Goal: Task Accomplishment & Management: Manage account settings

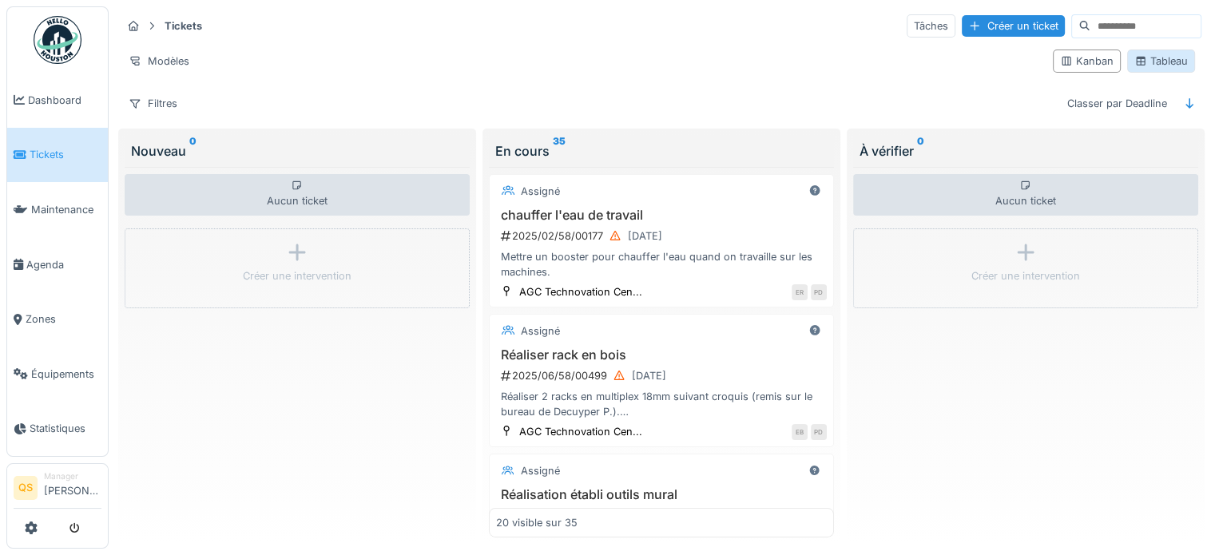
click at [1155, 58] on div "Tableau" at bounding box center [1162, 61] width 54 height 15
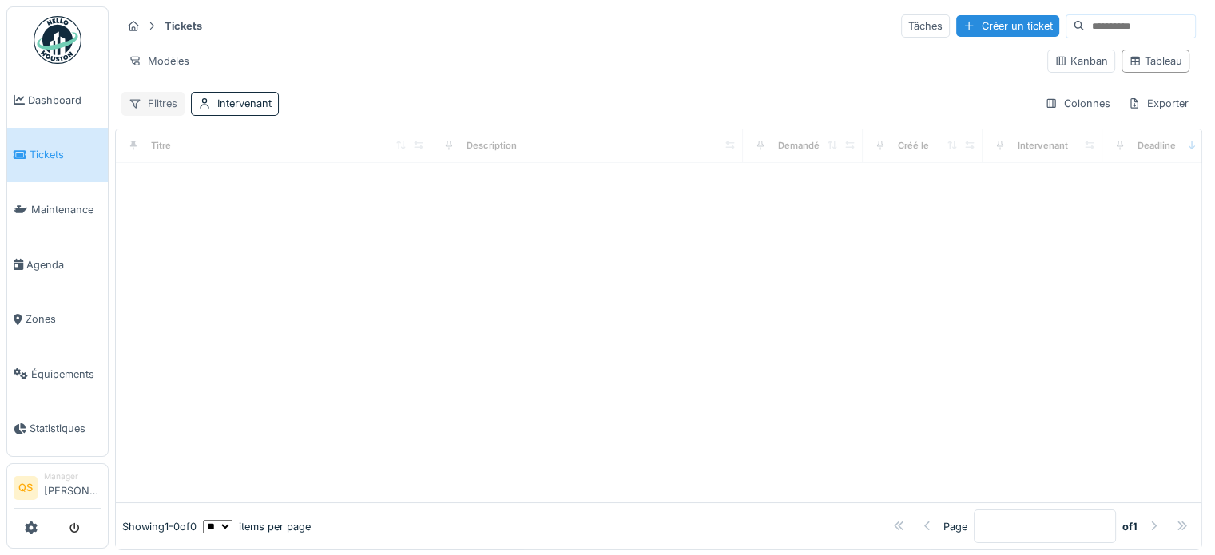
click at [153, 100] on div "Filtres" at bounding box center [152, 103] width 63 height 23
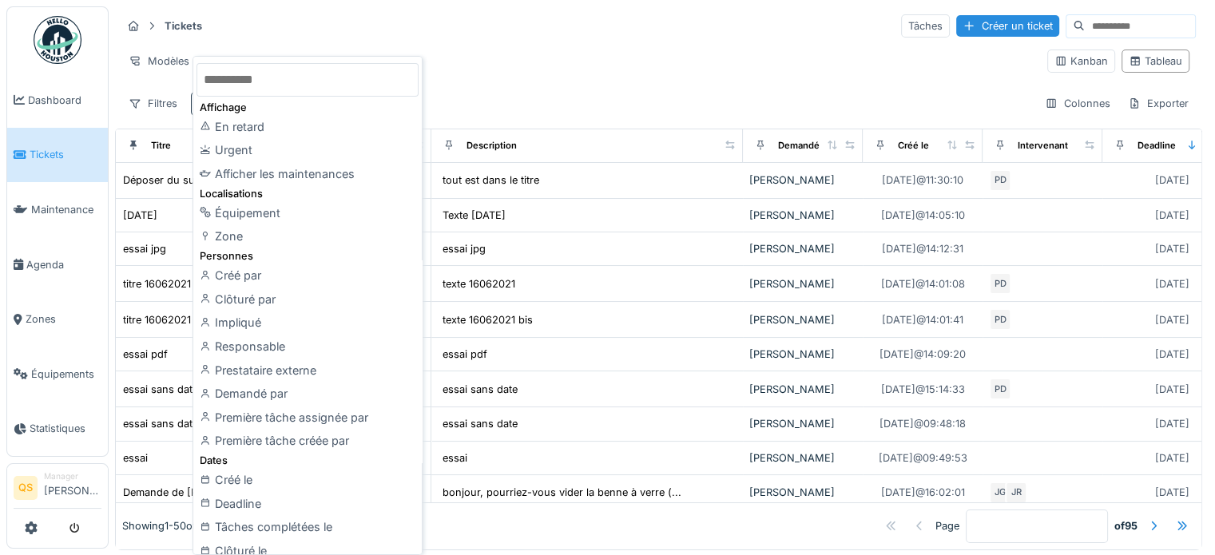
scroll to position [80, 0]
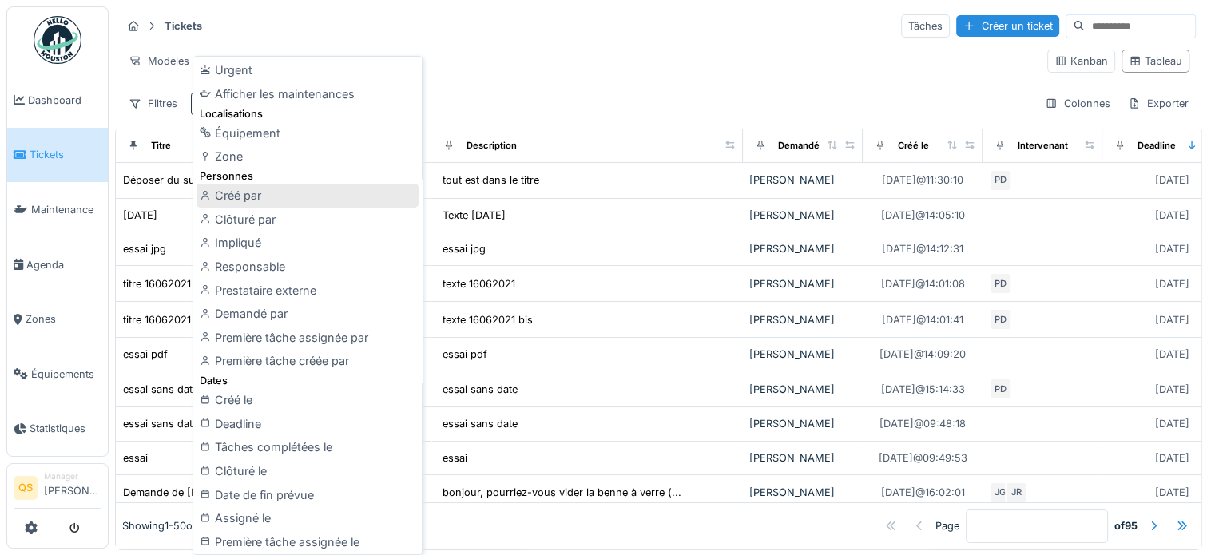
click at [280, 197] on div "Créé par" at bounding box center [308, 196] width 222 height 24
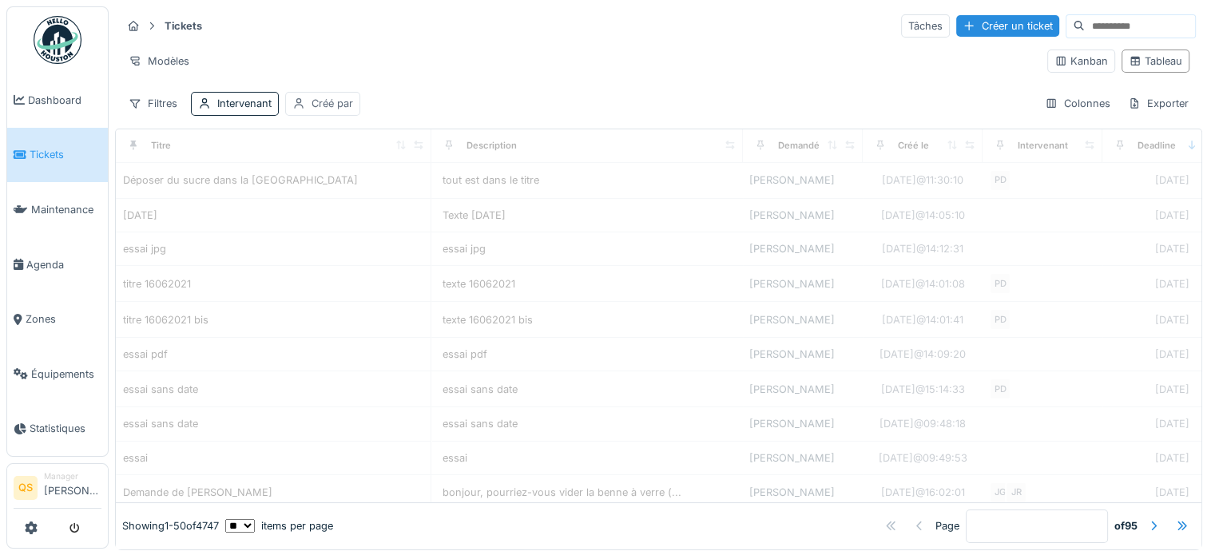
click at [332, 98] on div "Créé par" at bounding box center [333, 103] width 42 height 15
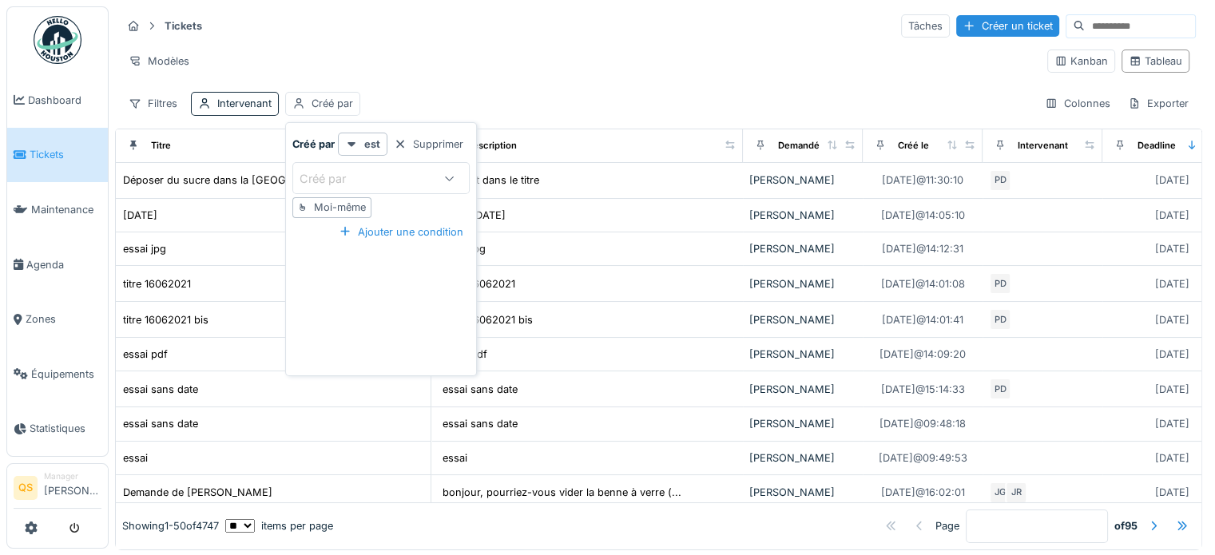
click at [337, 177] on div "Créé par" at bounding box center [334, 179] width 69 height 18
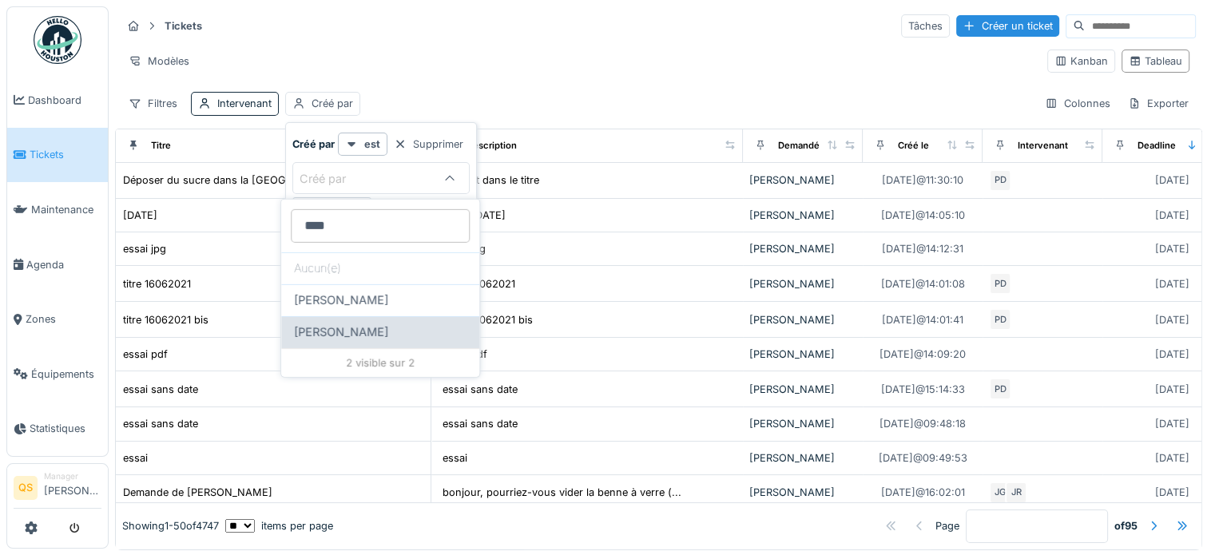
type par_MxNjQ "****"
click at [366, 332] on span "Jérémia Barone" at bounding box center [341, 333] width 94 height 18
type input "****"
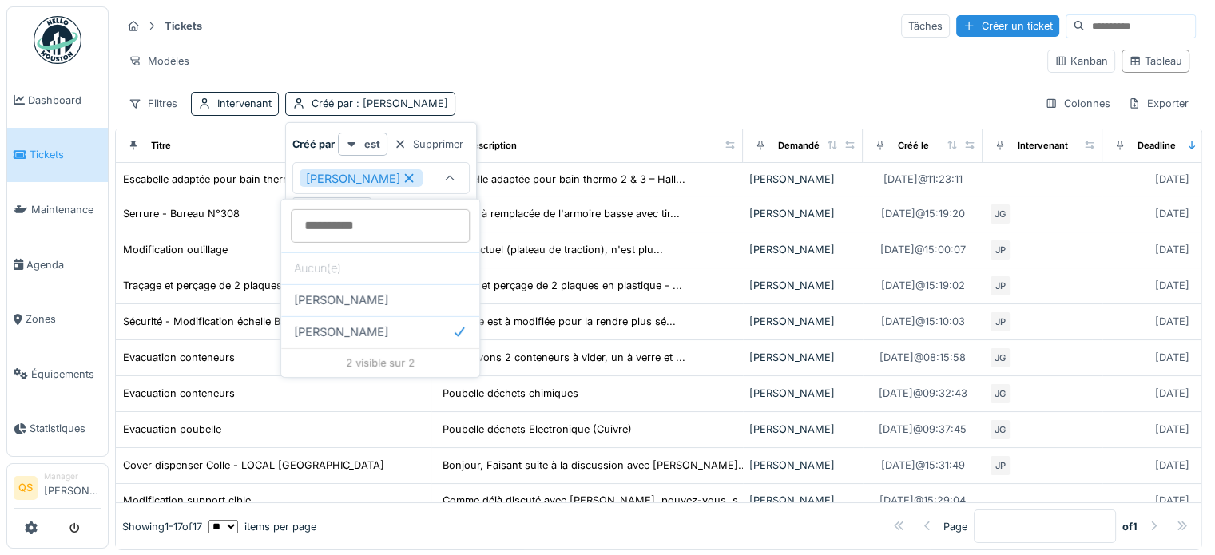
click at [511, 79] on div "Tickets Tâches Créer un ticket Modèles Kanban Tableau Filtres Intervenant Créé …" at bounding box center [659, 64] width 1088 height 116
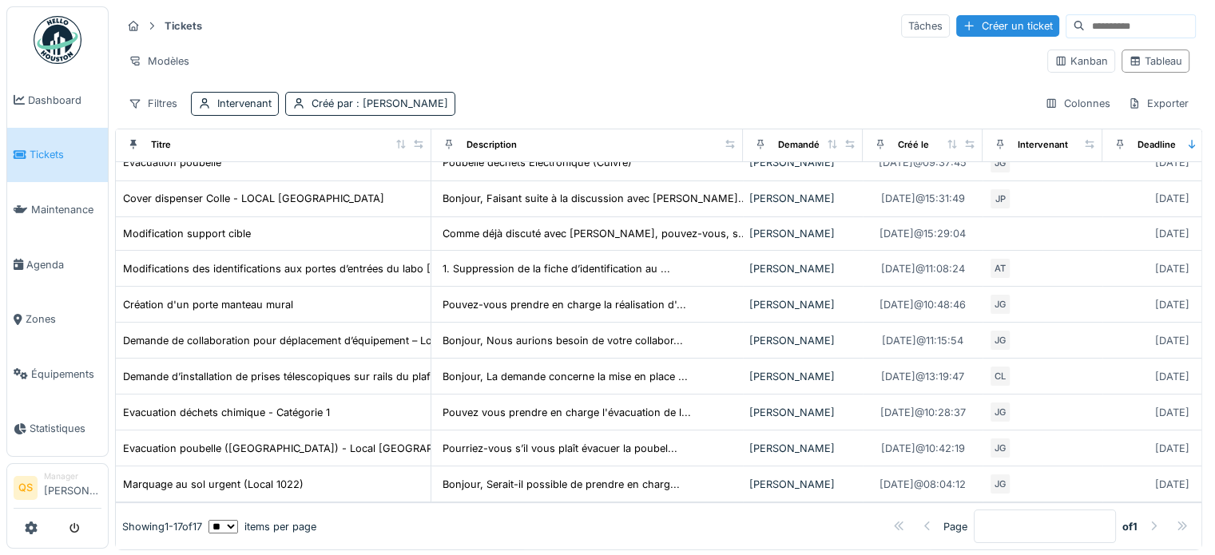
scroll to position [284, 0]
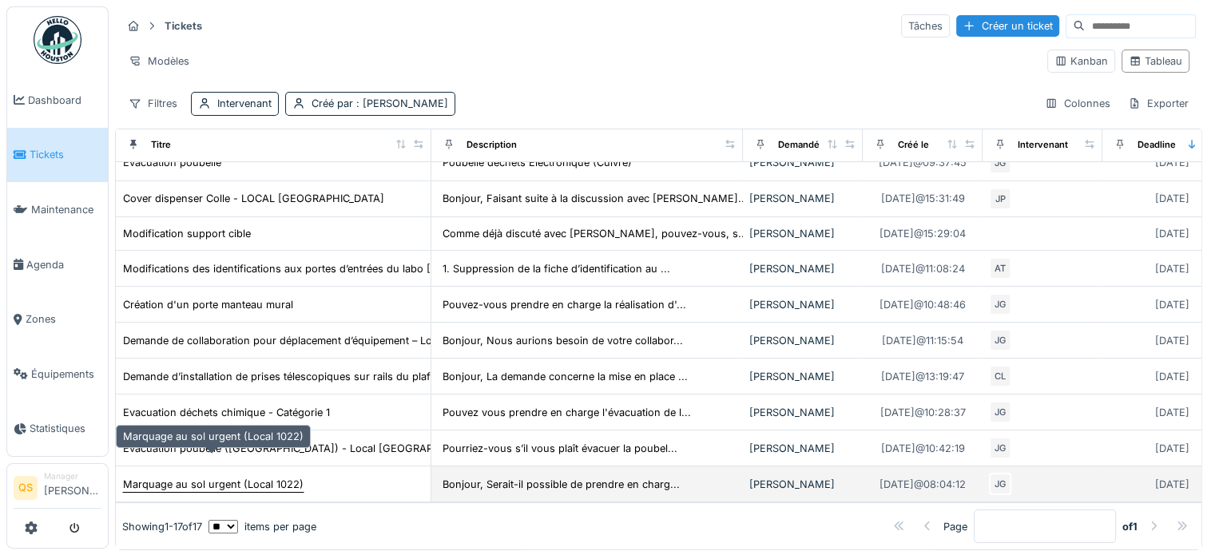
click at [157, 477] on div "Marquage au sol urgent (Local 1022)" at bounding box center [213, 484] width 181 height 15
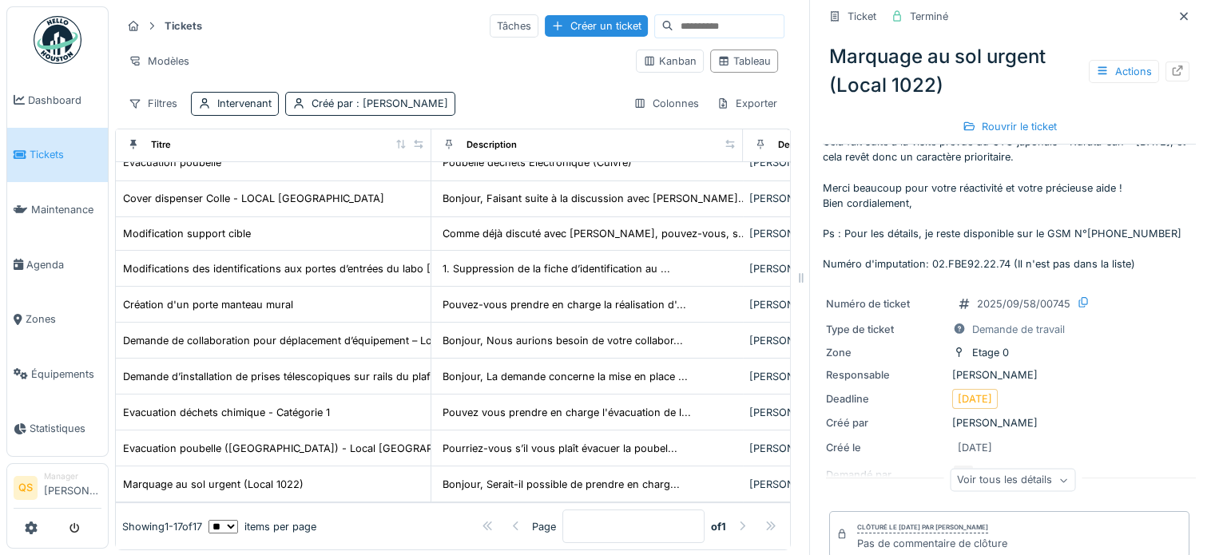
scroll to position [80, 0]
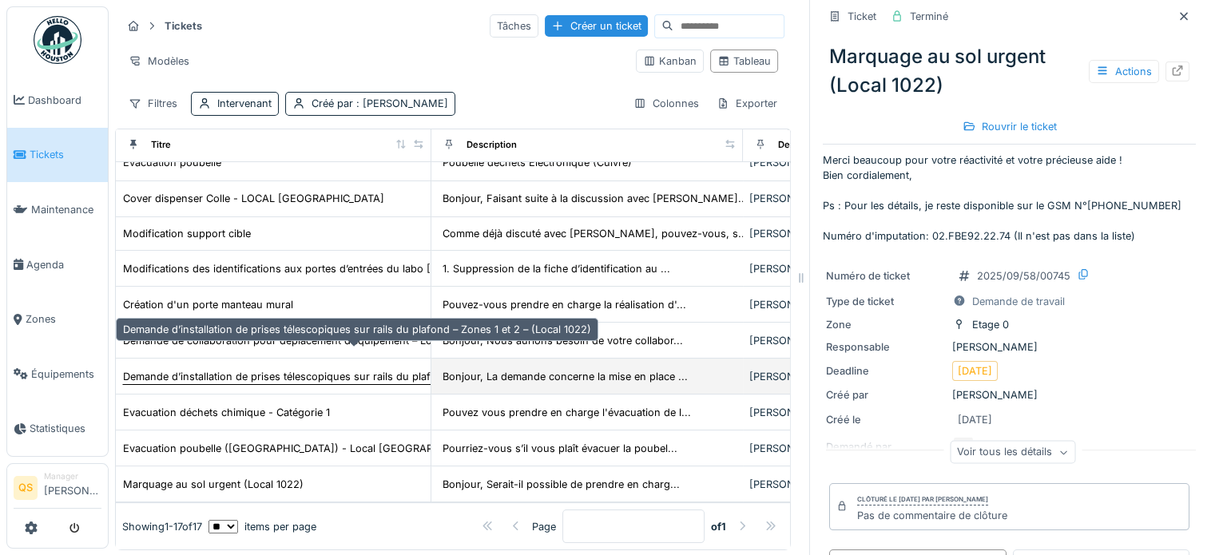
click at [230, 369] on div "Demande d’installation de prises télescopiques sur rails du plafond – Zones 1 e…" at bounding box center [357, 376] width 468 height 15
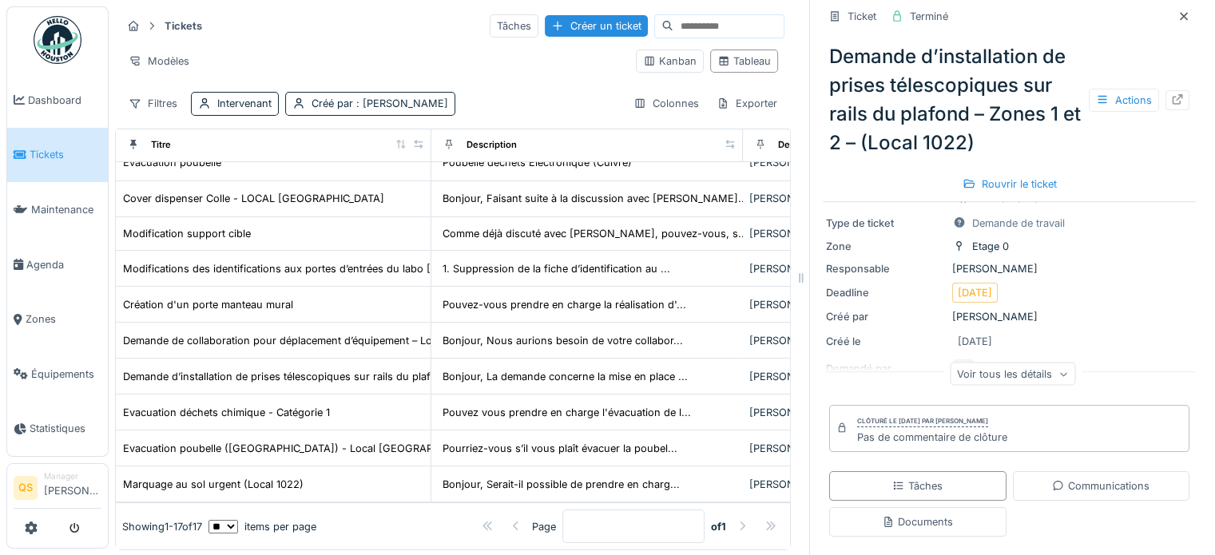
scroll to position [240, 0]
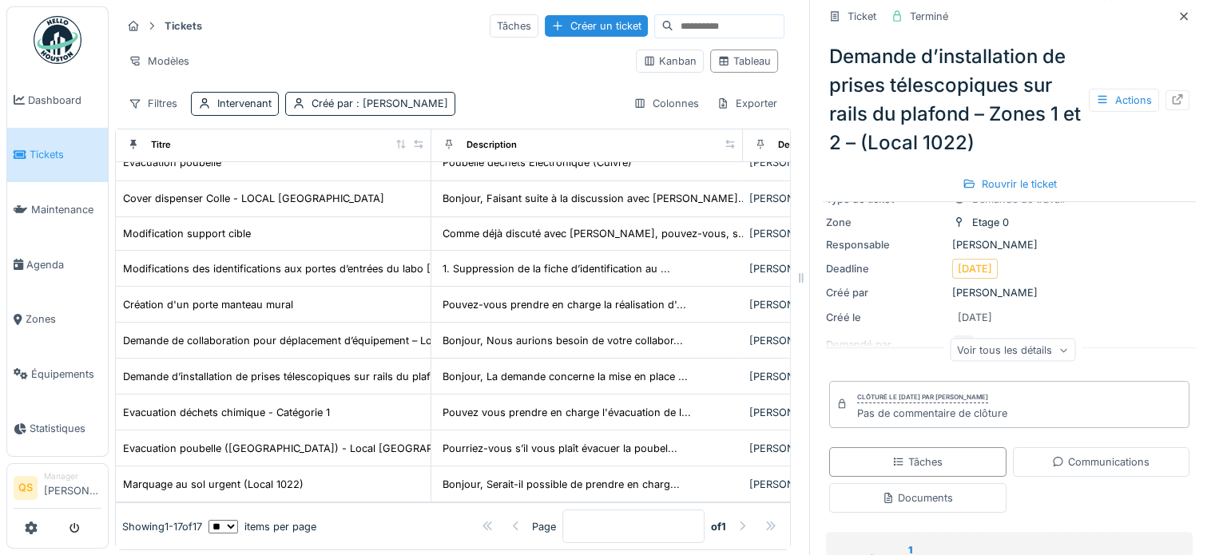
click at [1001, 352] on div "Voir tous les détails" at bounding box center [1012, 350] width 125 height 23
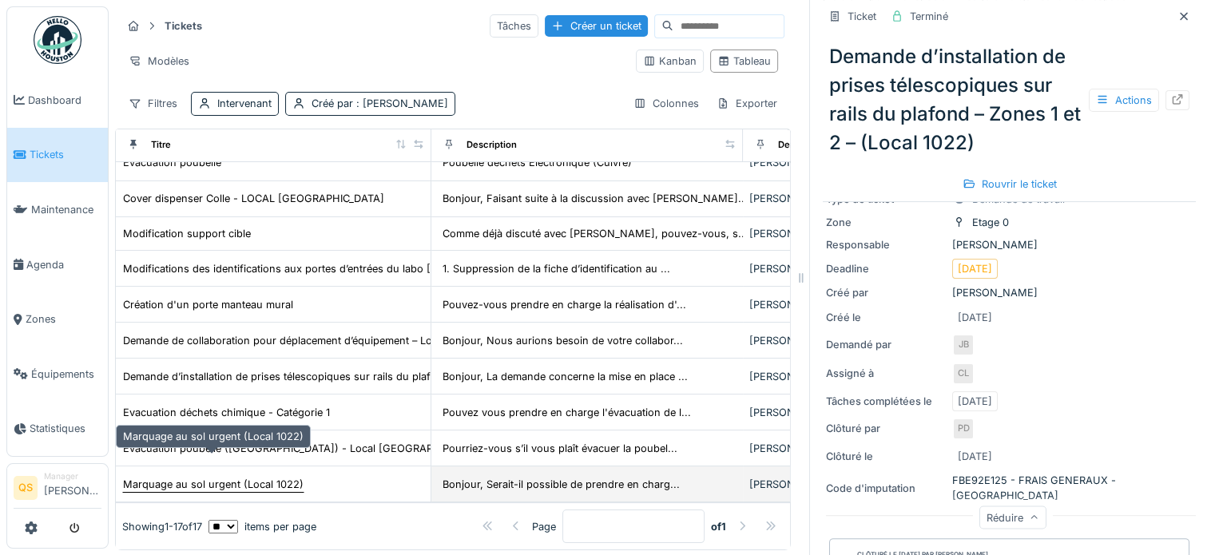
click at [169, 477] on div "Marquage au sol urgent (Local 1022)" at bounding box center [213, 484] width 181 height 15
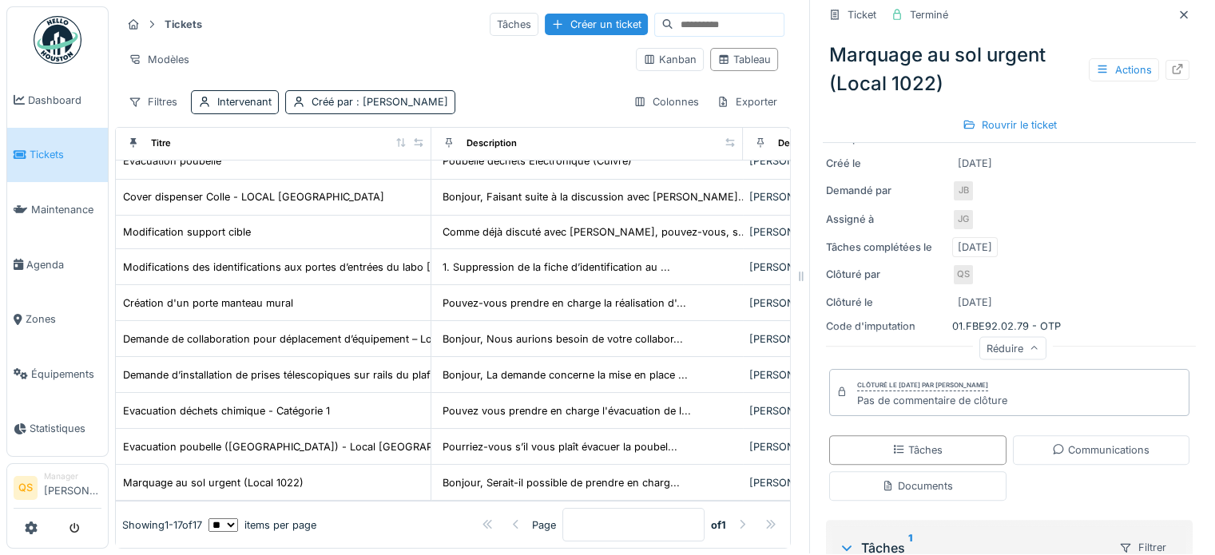
scroll to position [320, 0]
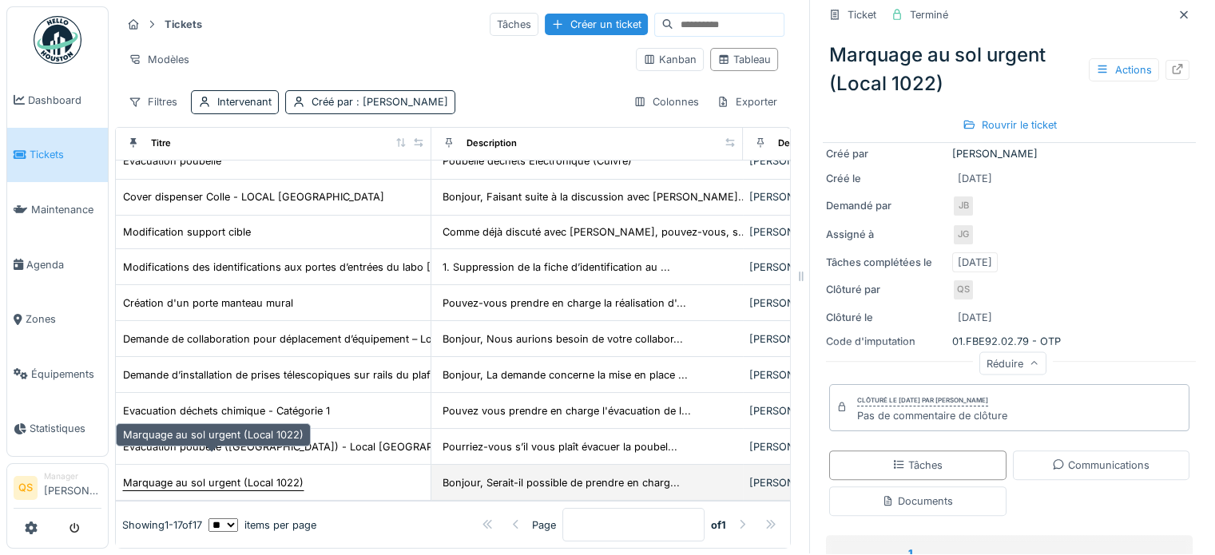
click at [201, 475] on div "Marquage au sol urgent (Local 1022)" at bounding box center [213, 482] width 181 height 15
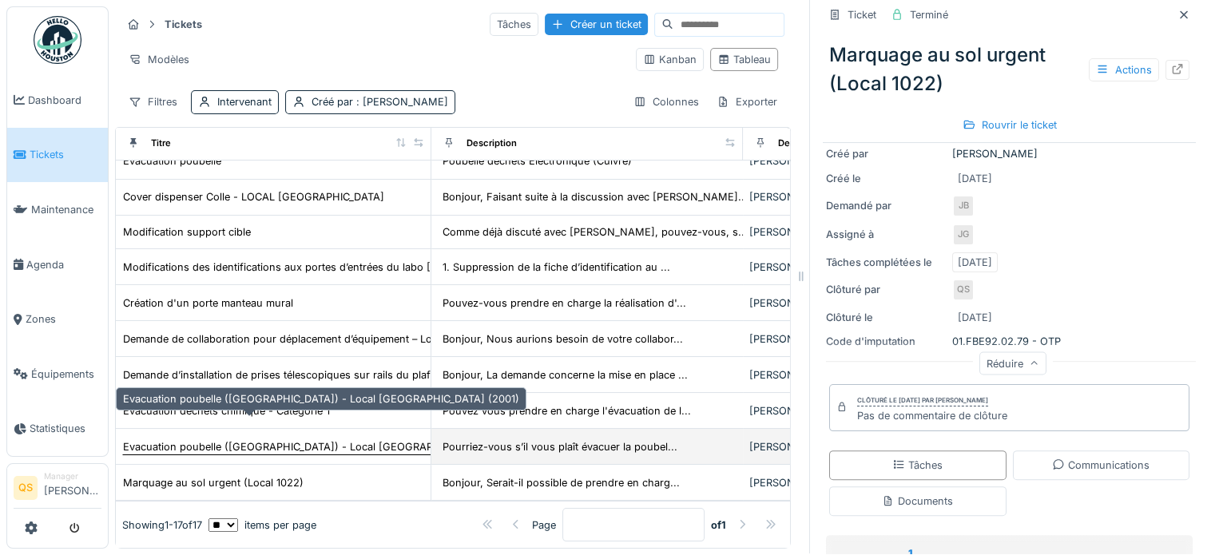
click at [204, 439] on div "Evacuation poubelle (Cuivre) - Local Bellevue (2001)" at bounding box center [321, 446] width 396 height 15
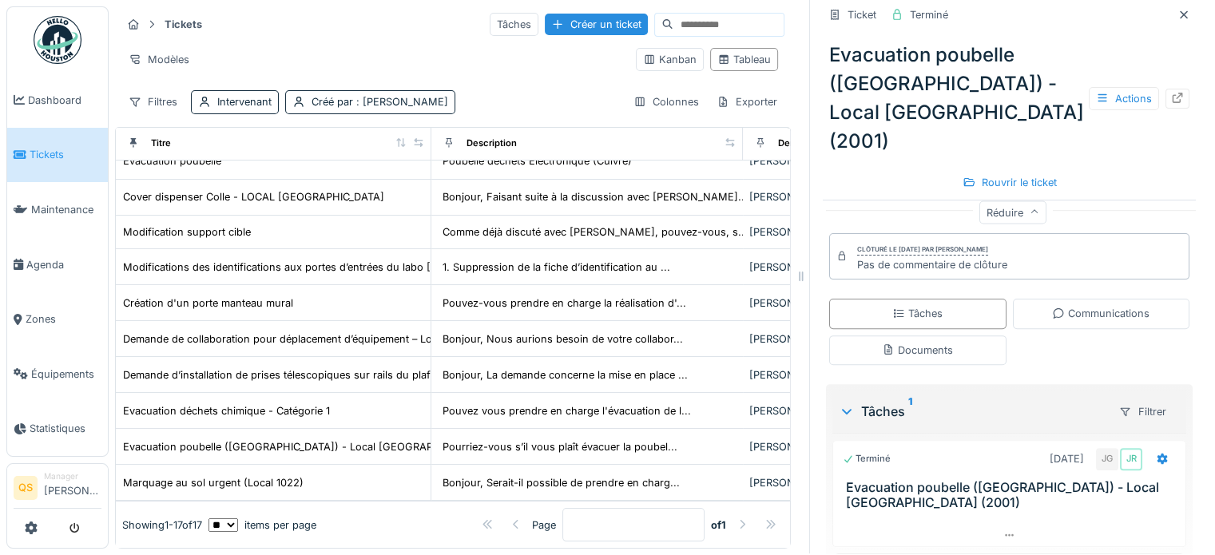
scroll to position [190, 0]
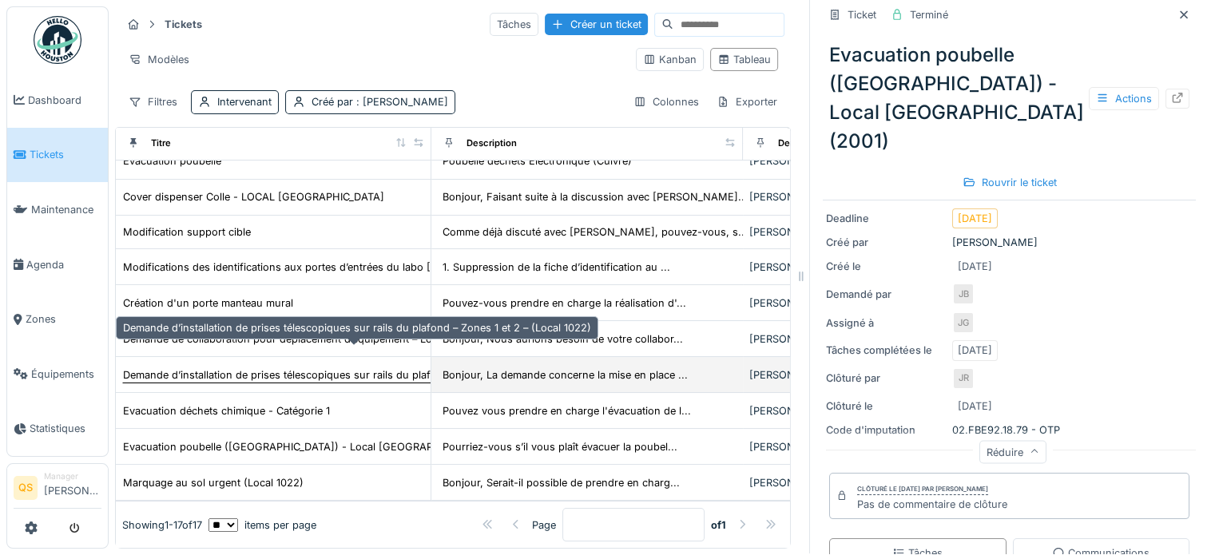
click at [284, 368] on div "Demande d’installation de prises télescopiques sur rails du plafond – Zones 1 e…" at bounding box center [357, 375] width 468 height 15
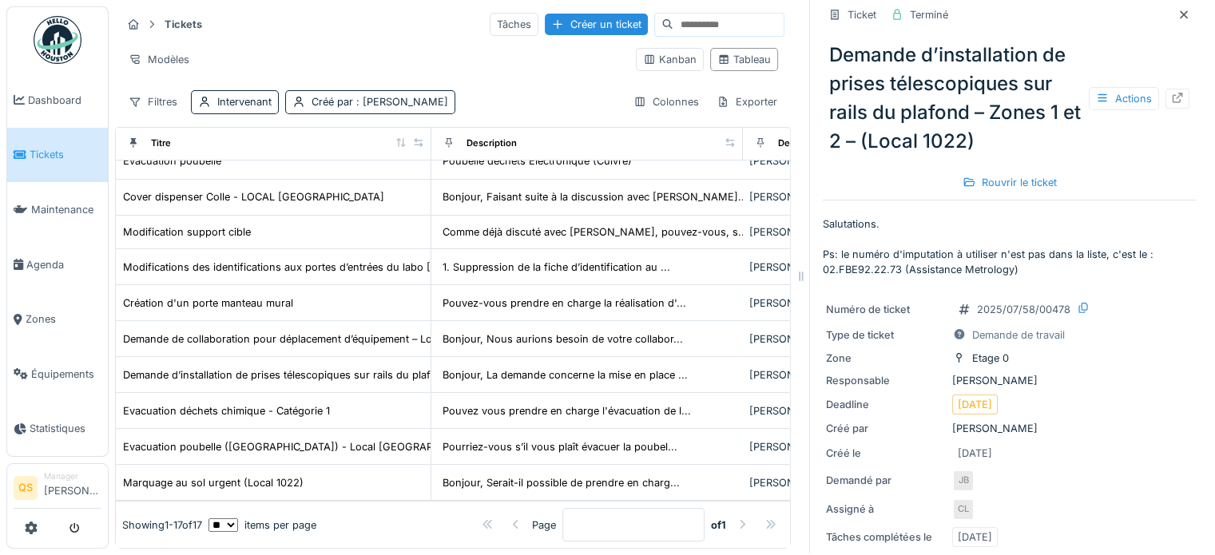
scroll to position [320, 0]
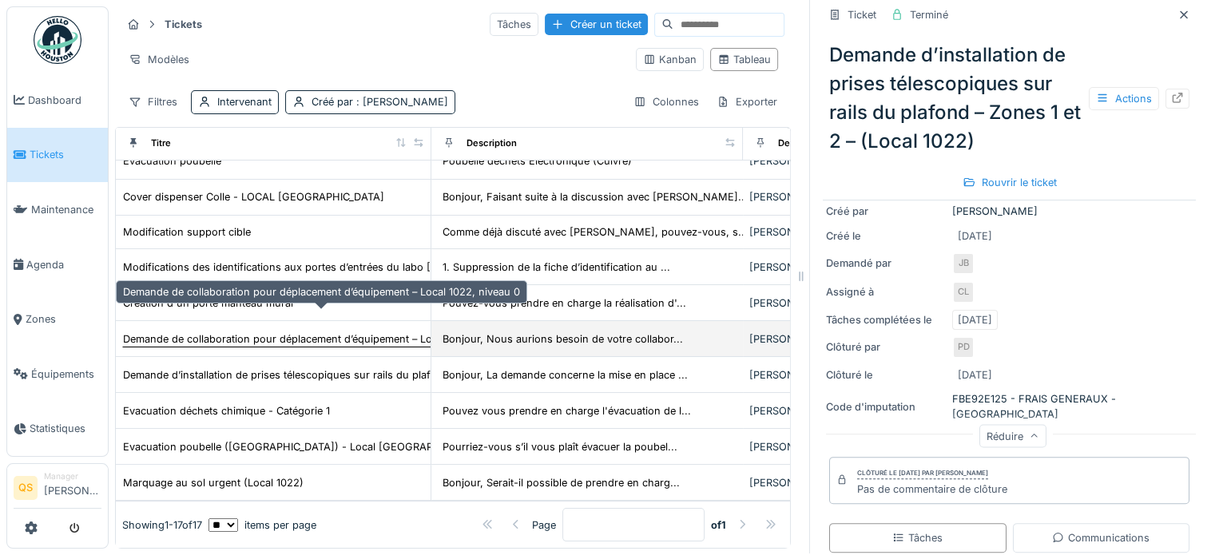
click at [295, 332] on div "Demande de collaboration pour déplacement d’équipement – Local 1022, niveau 0" at bounding box center [321, 339] width 397 height 15
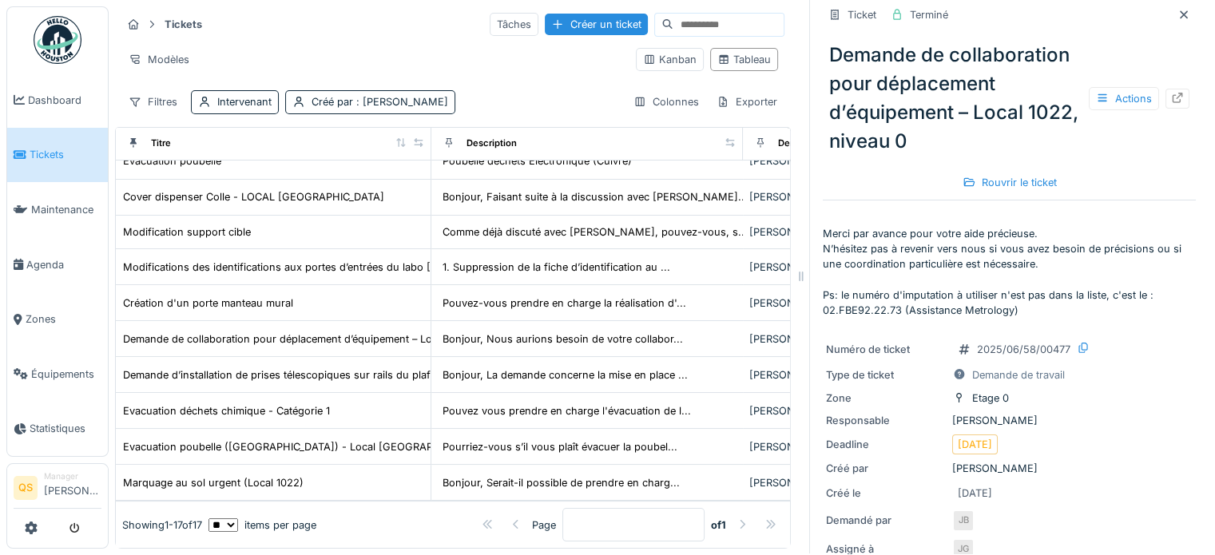
scroll to position [240, 0]
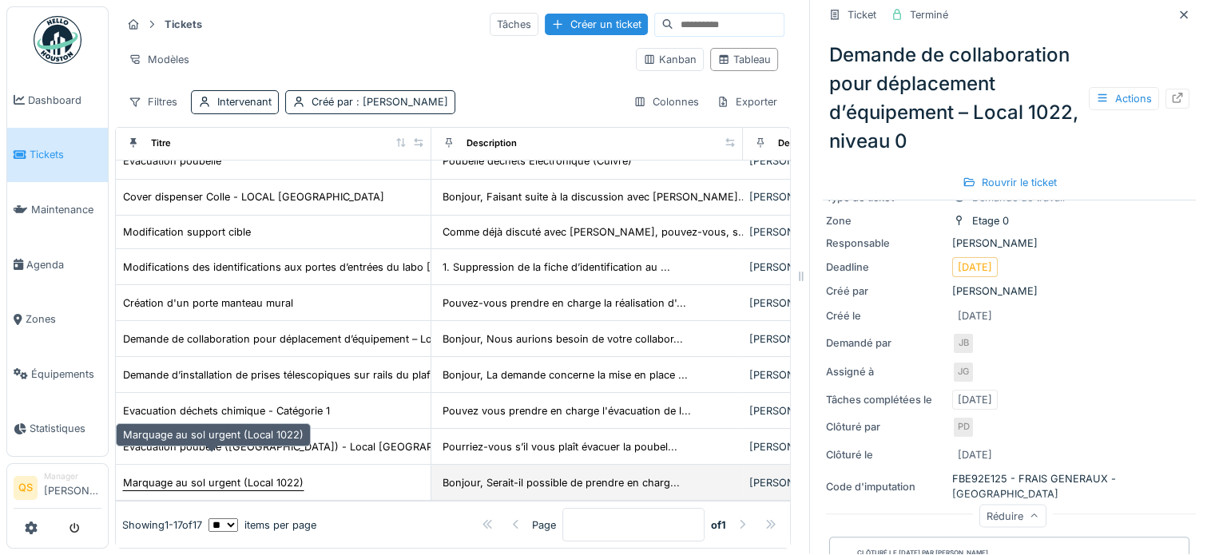
click at [233, 475] on div "Marquage au sol urgent (Local 1022)" at bounding box center [213, 482] width 181 height 15
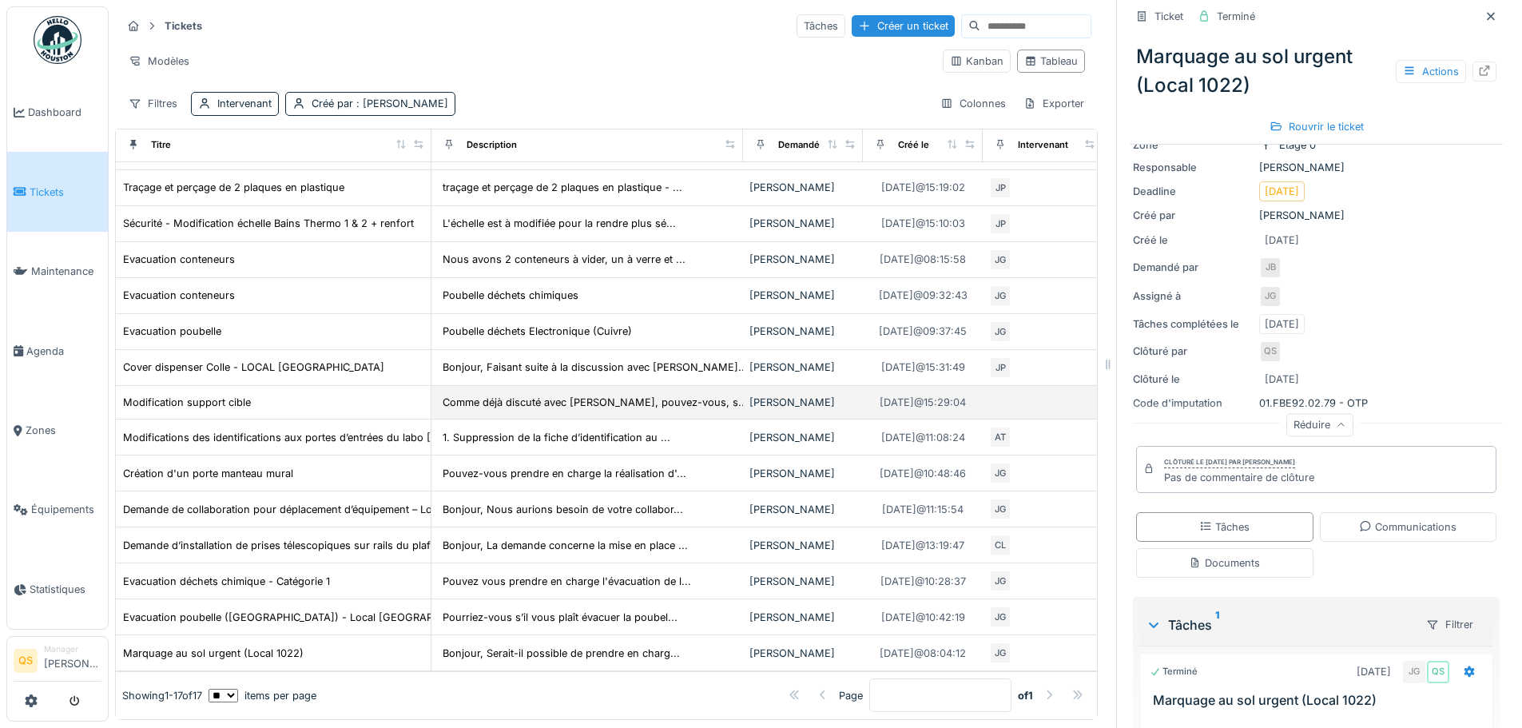
scroll to position [138, 0]
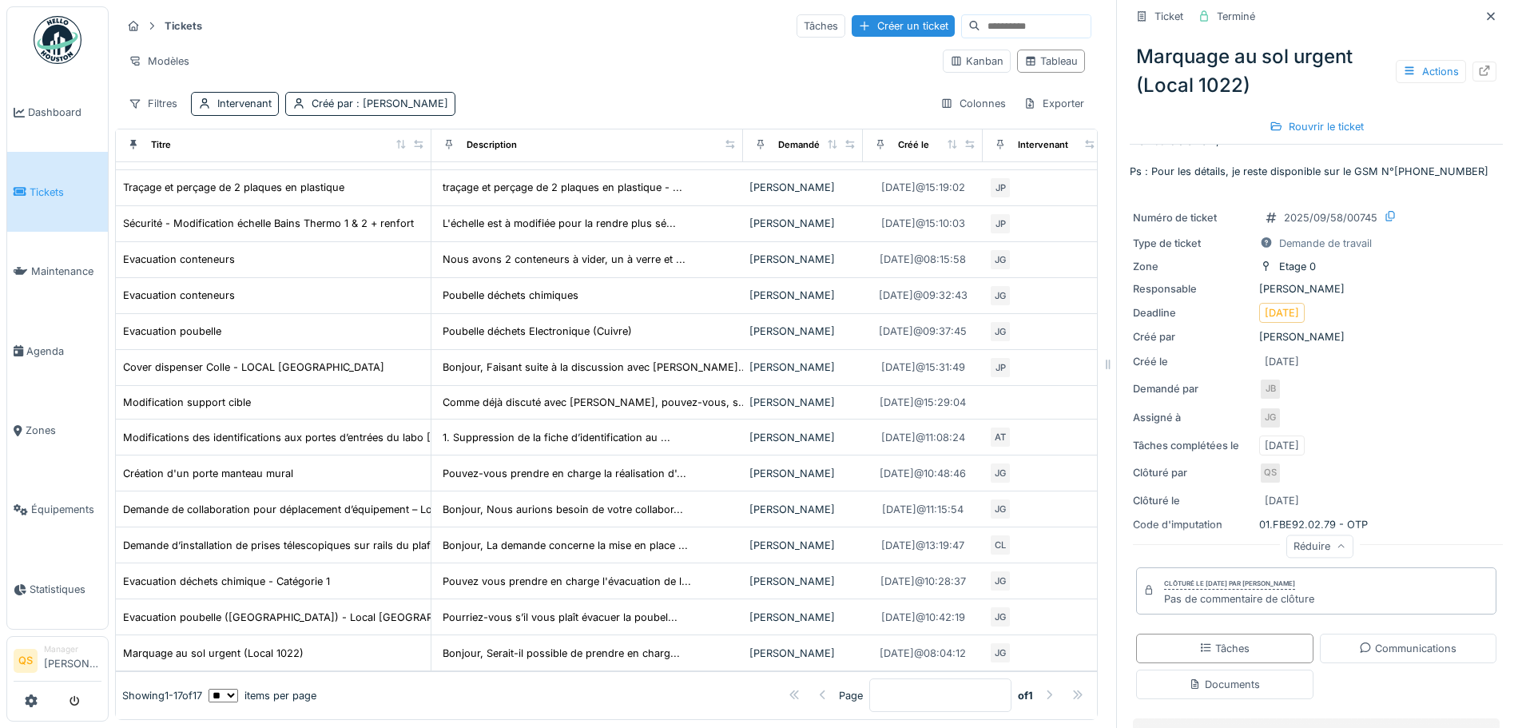
drag, startPoint x: 1367, startPoint y: 526, endPoint x: 1249, endPoint y: 522, distance: 118.3
click at [1215, 523] on div "Réduire" at bounding box center [1319, 548] width 373 height 51
drag, startPoint x: 1358, startPoint y: 525, endPoint x: 1277, endPoint y: 523, distance: 81.5
click at [1215, 523] on div "Réduire" at bounding box center [1319, 548] width 373 height 51
drag, startPoint x: 1276, startPoint y: 523, endPoint x: 1353, endPoint y: 513, distance: 77.4
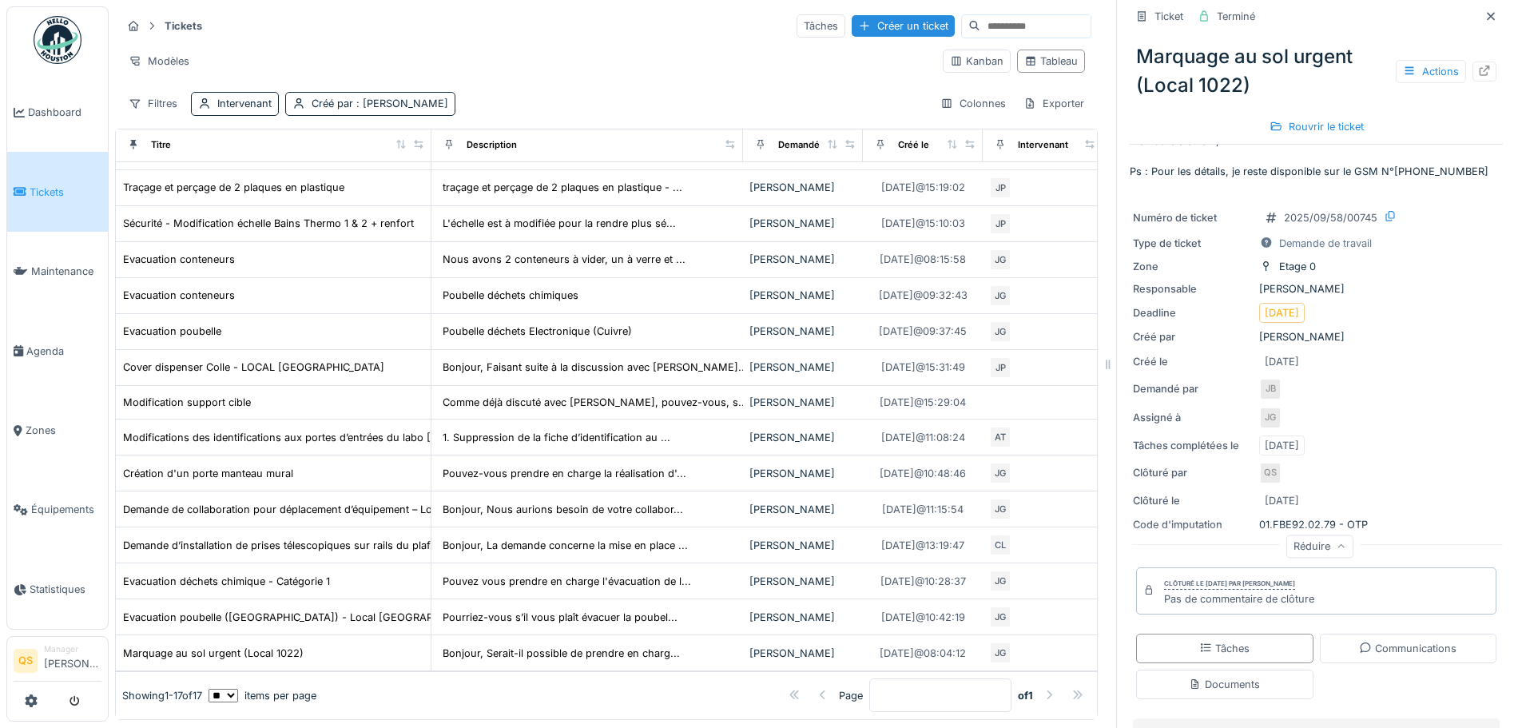
click at [1215, 513] on div "Numéro de ticket 2025/09/58/00745 Type de ticket Demande de travail Zone Etage …" at bounding box center [1316, 381] width 373 height 366
click at [1215, 525] on div "Réduire" at bounding box center [1319, 548] width 373 height 51
click at [1215, 70] on icon at bounding box center [1484, 71] width 13 height 10
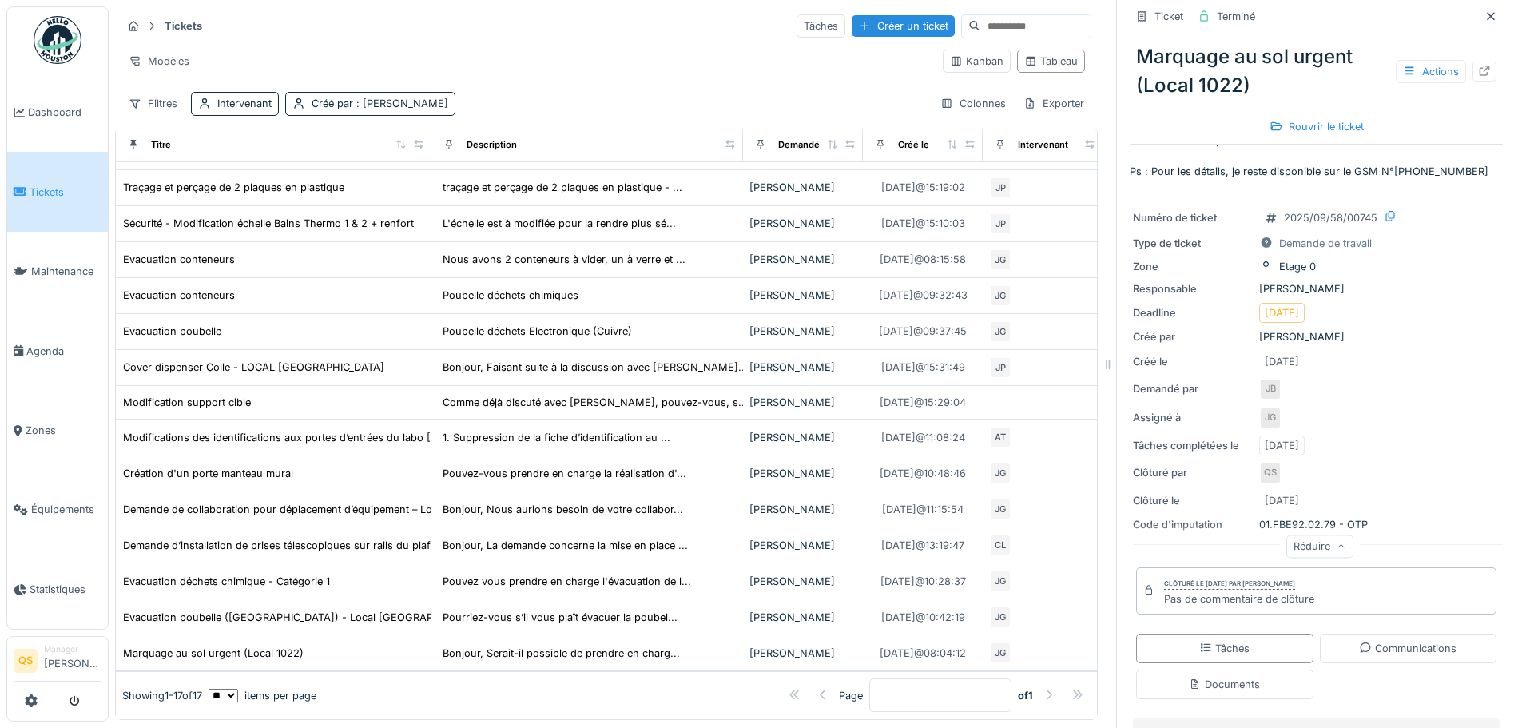
click at [26, 198] on link "Tickets" at bounding box center [57, 191] width 101 height 79
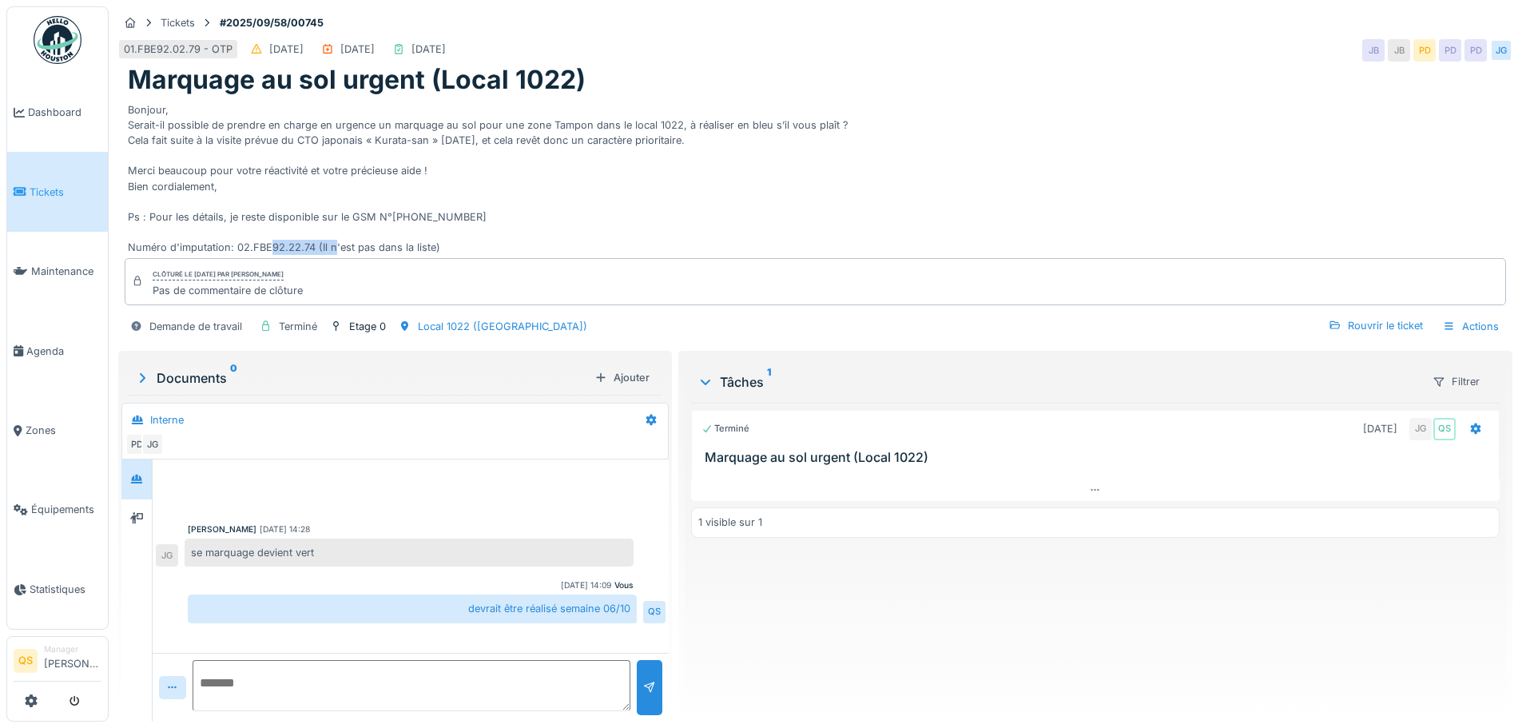
drag, startPoint x: 237, startPoint y: 247, endPoint x: 310, endPoint y: 250, distance: 73.6
click at [310, 250] on div "Bonjour, Serait-il possible de prendre en charge en urgence un marquage au sol …" at bounding box center [815, 176] width 1375 height 160
copy div "02.FBE92.22.74"
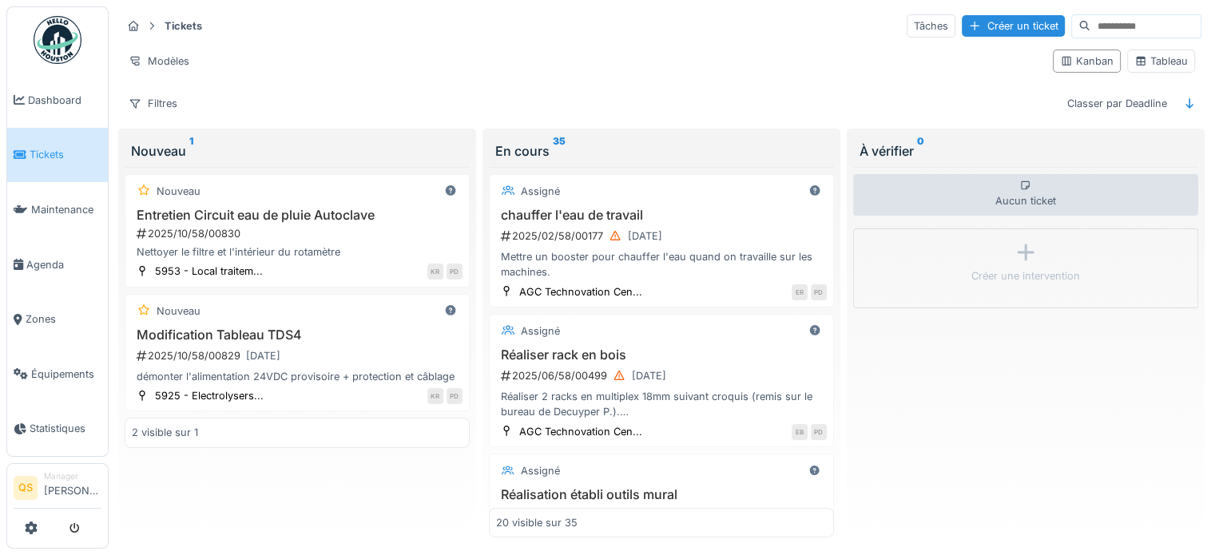
click at [338, 221] on div "Entretien Circuit eau de pluie Autoclave 2025/10/58/00830 Nettoyer le filtre et…" at bounding box center [297, 234] width 331 height 53
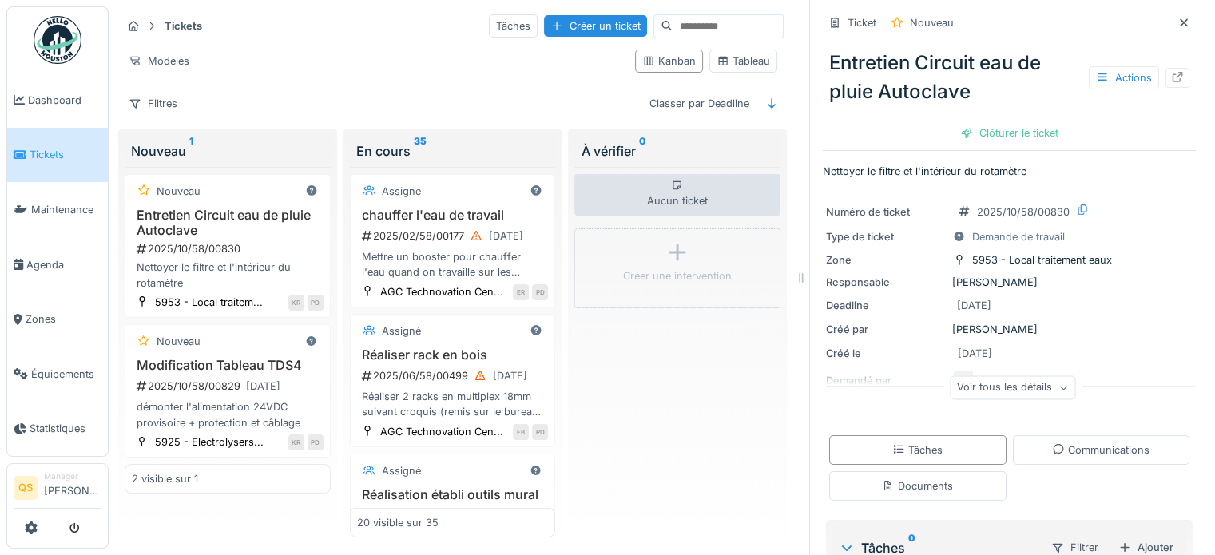
click at [1021, 392] on div "Voir tous les détails" at bounding box center [1012, 387] width 125 height 23
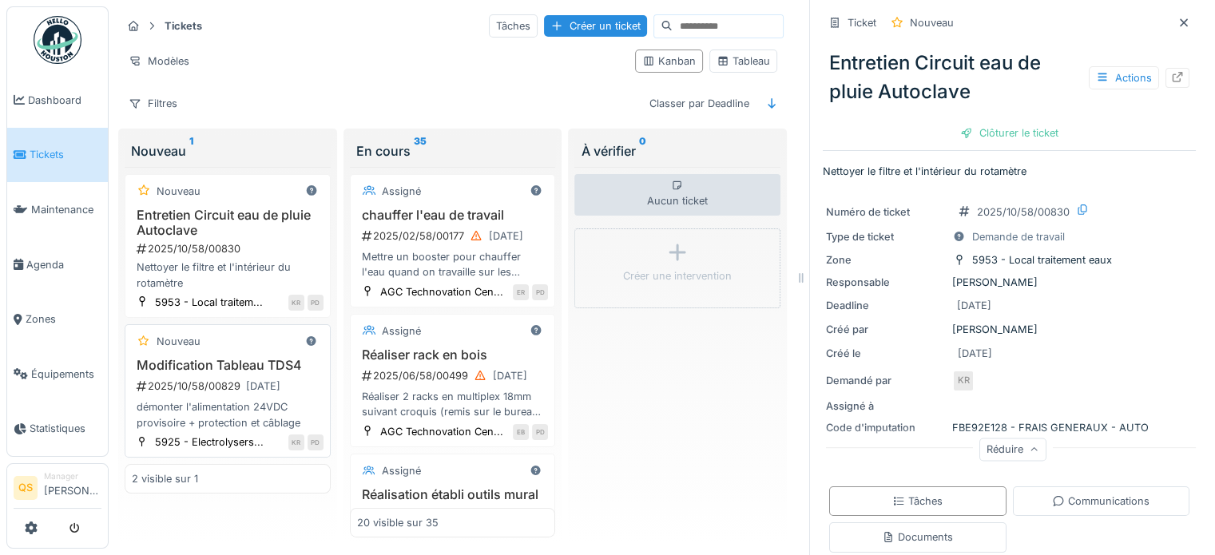
click at [230, 369] on h3 "Modification Tableau TDS4" at bounding box center [228, 365] width 192 height 15
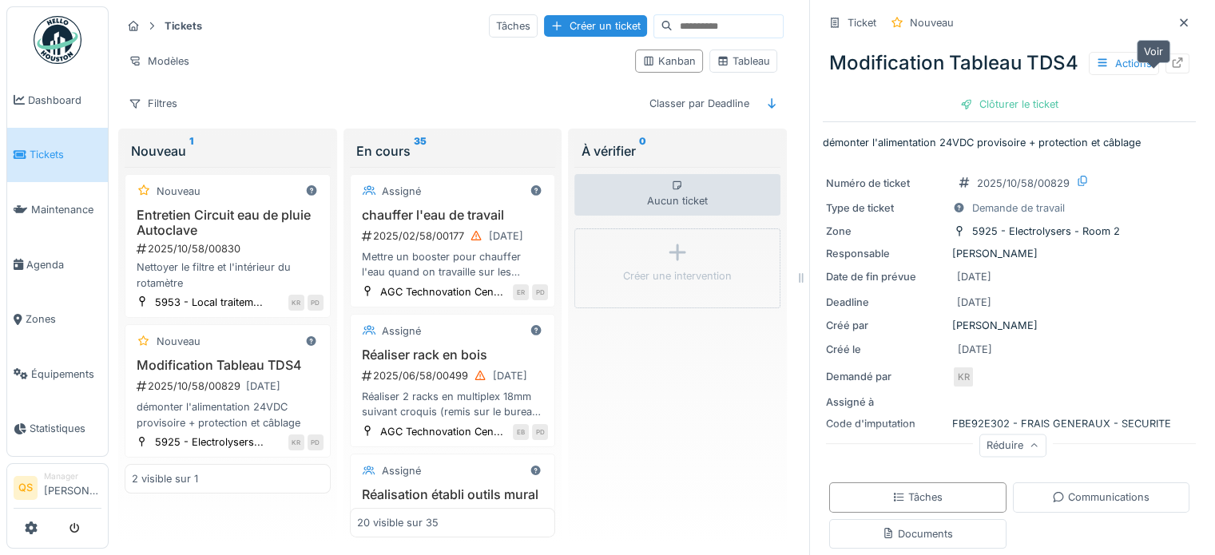
click at [1171, 68] on icon at bounding box center [1177, 63] width 13 height 10
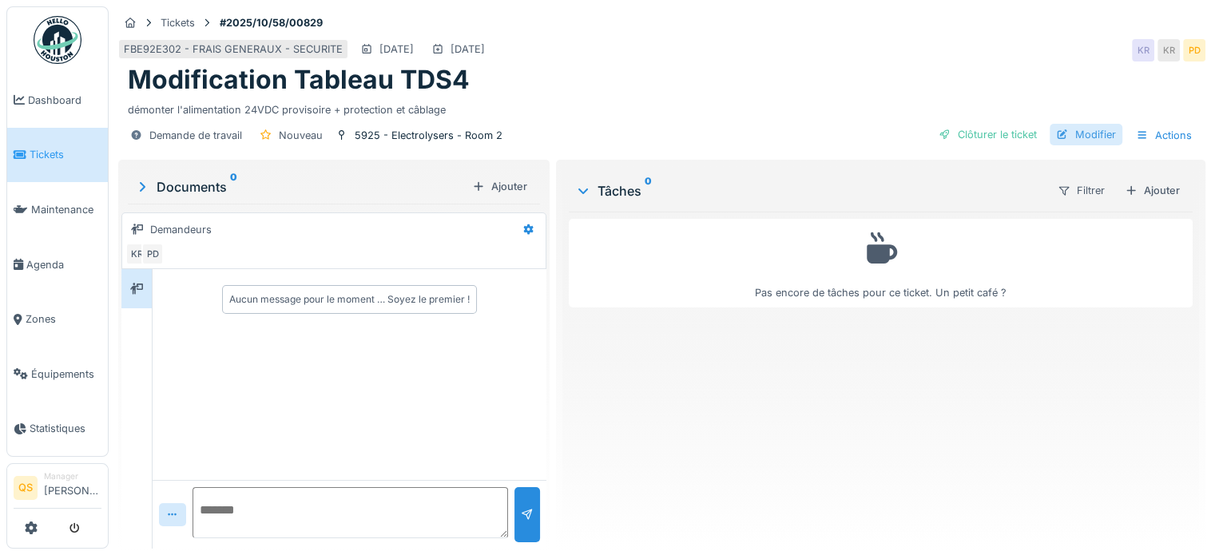
click at [1090, 137] on div "Modifier" at bounding box center [1086, 135] width 73 height 22
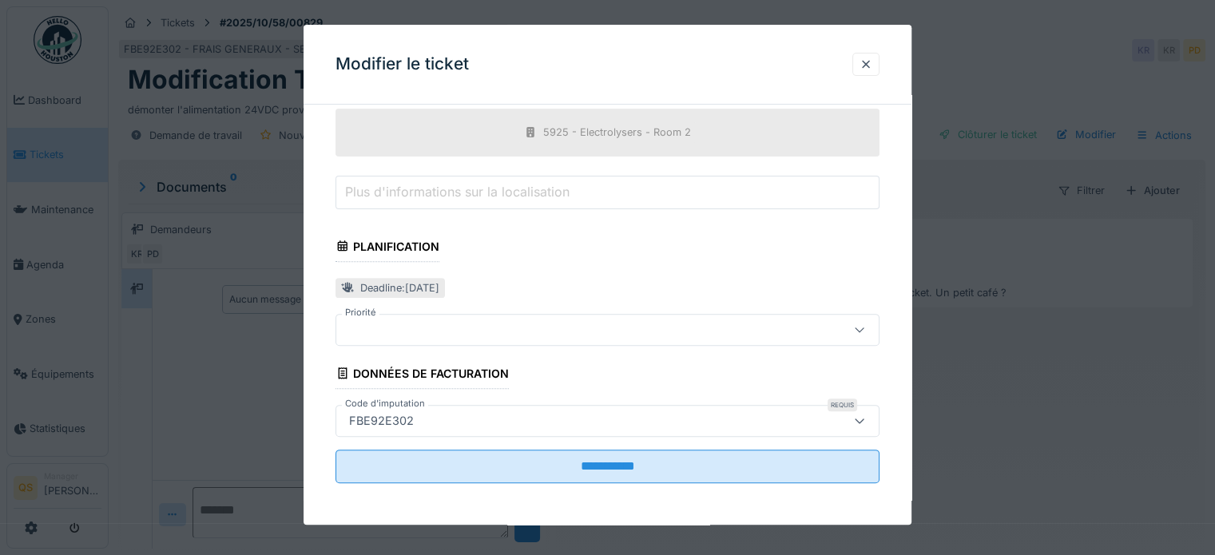
scroll to position [12, 0]
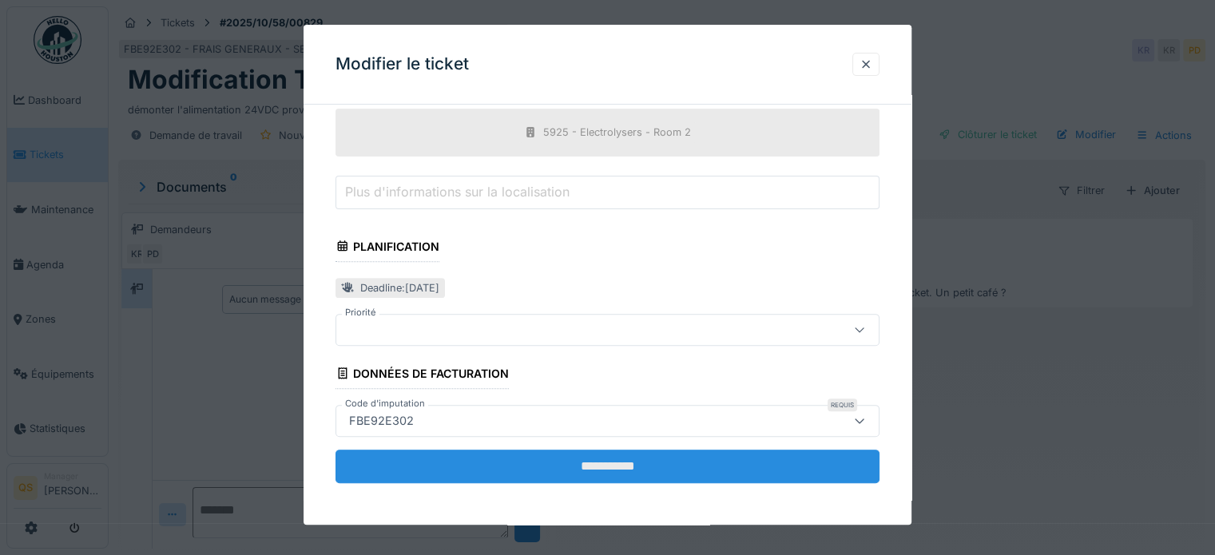
click at [488, 469] on input "**********" at bounding box center [608, 467] width 544 height 34
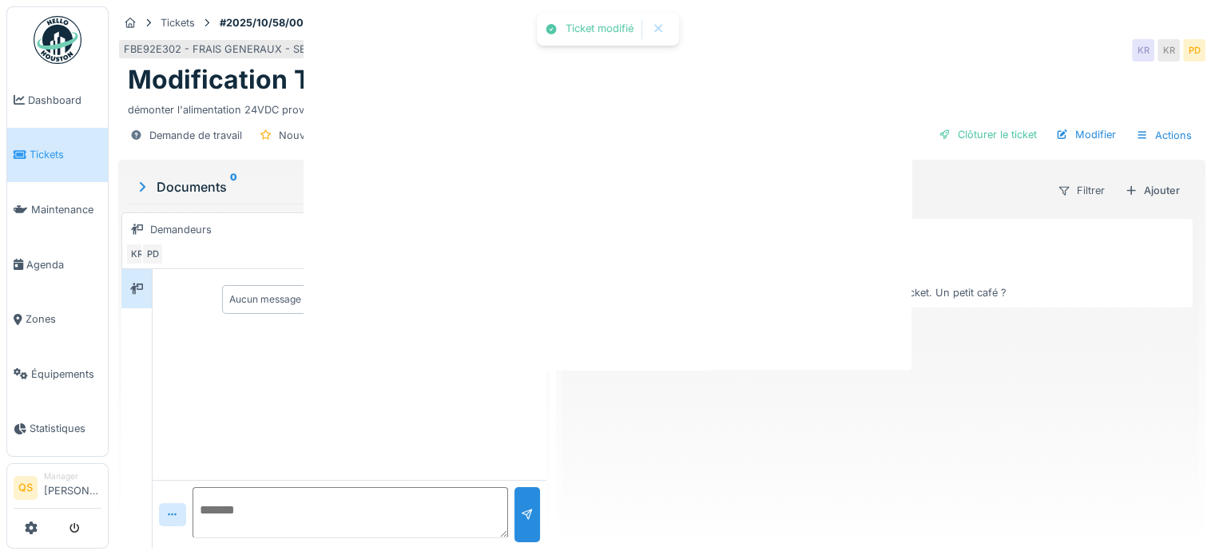
scroll to position [0, 0]
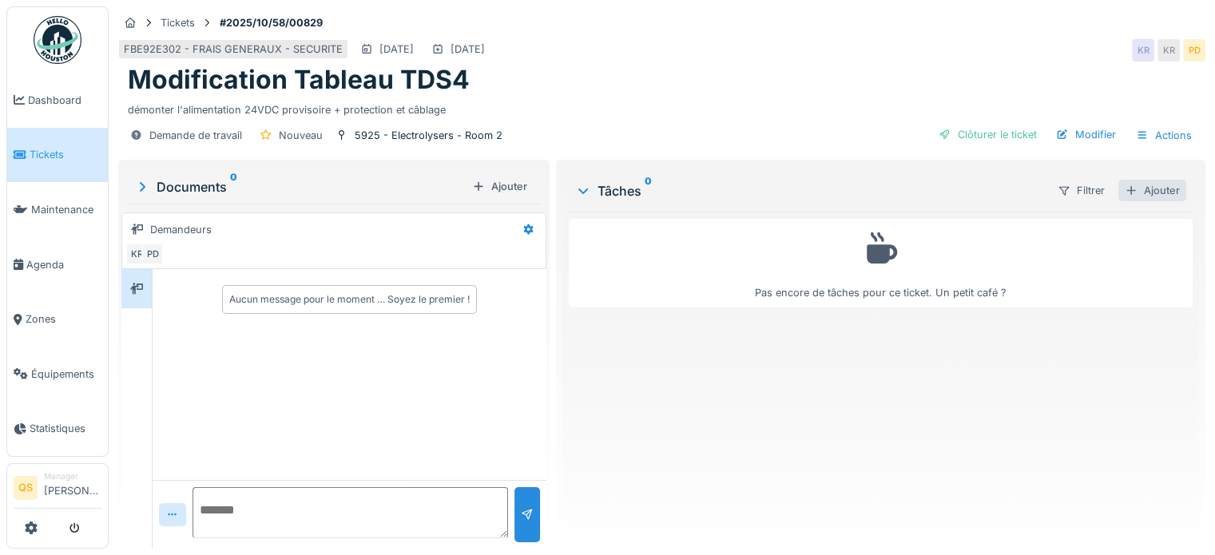
click at [1150, 180] on div "Ajouter" at bounding box center [1153, 191] width 68 height 22
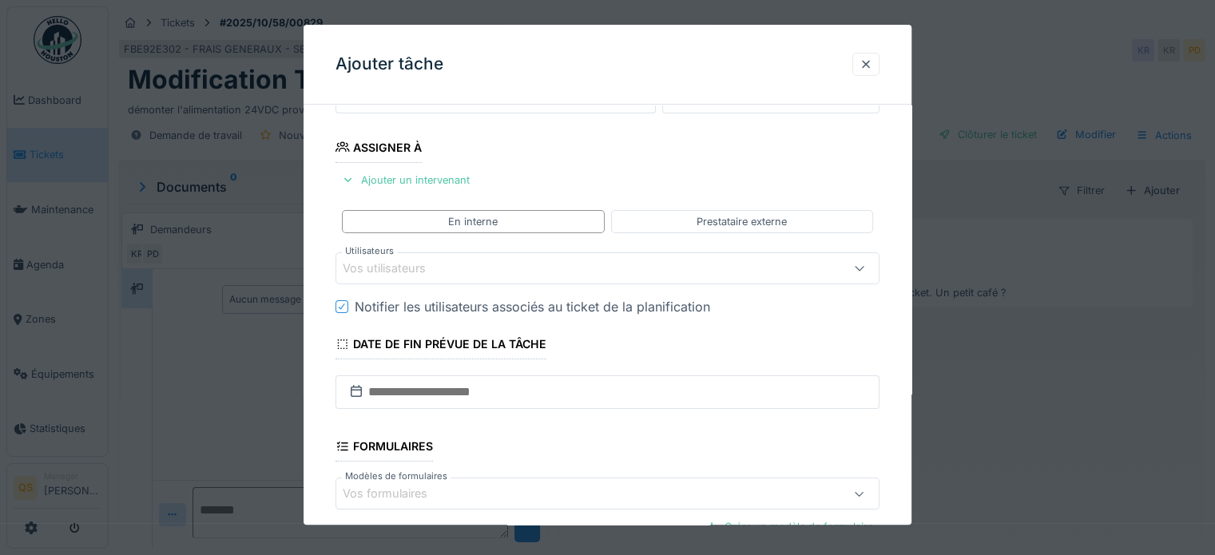
click at [380, 271] on div "Vos utilisateurs" at bounding box center [395, 269] width 105 height 18
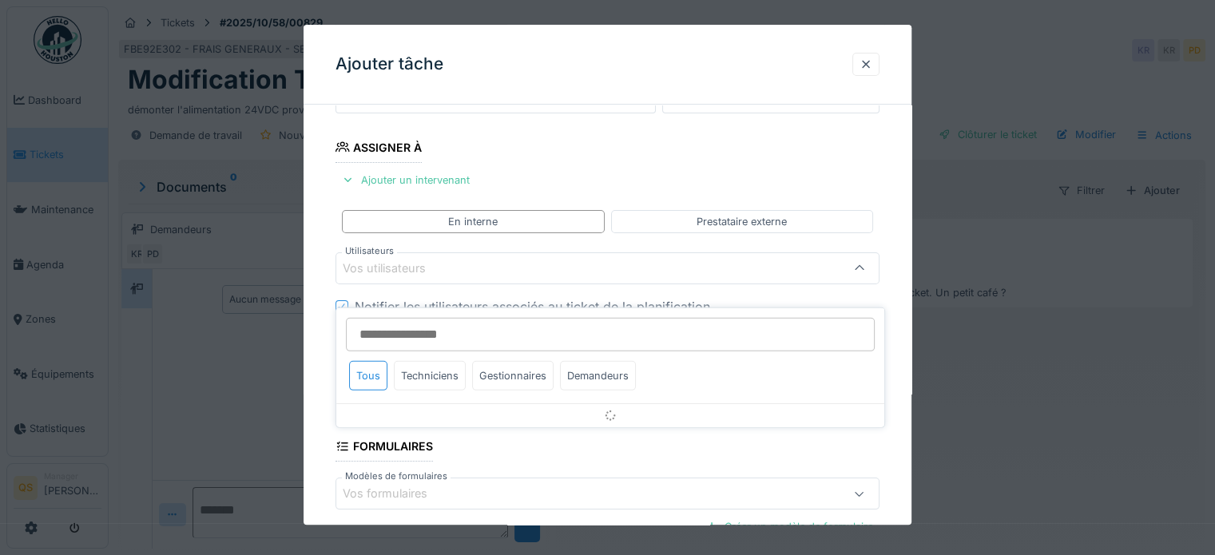
scroll to position [232, 0]
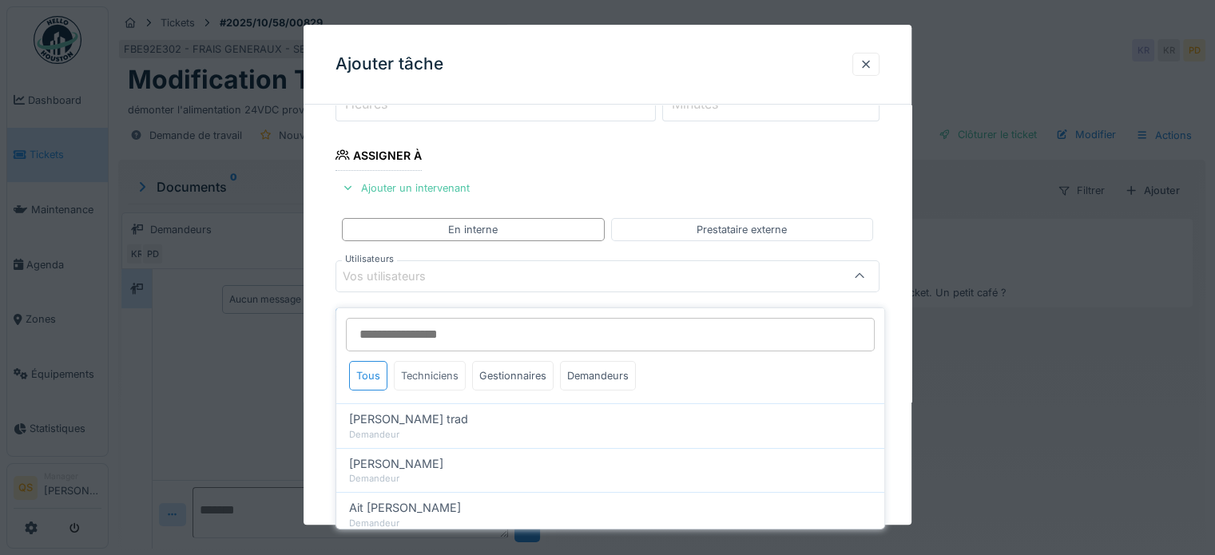
click at [414, 368] on div "Techniciens" at bounding box center [430, 376] width 72 height 30
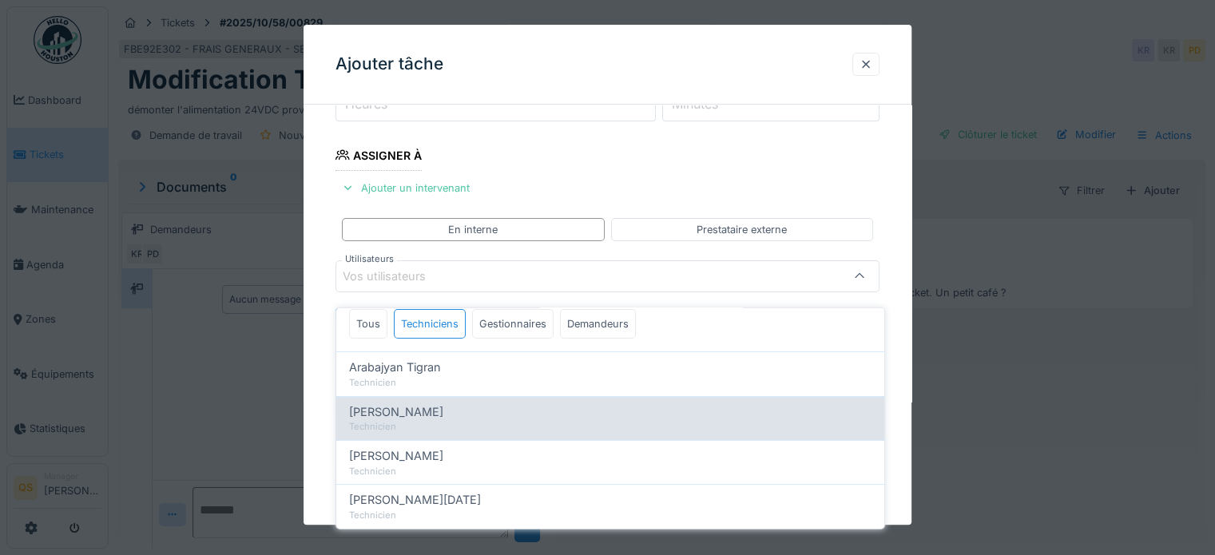
scroll to position [80, 0]
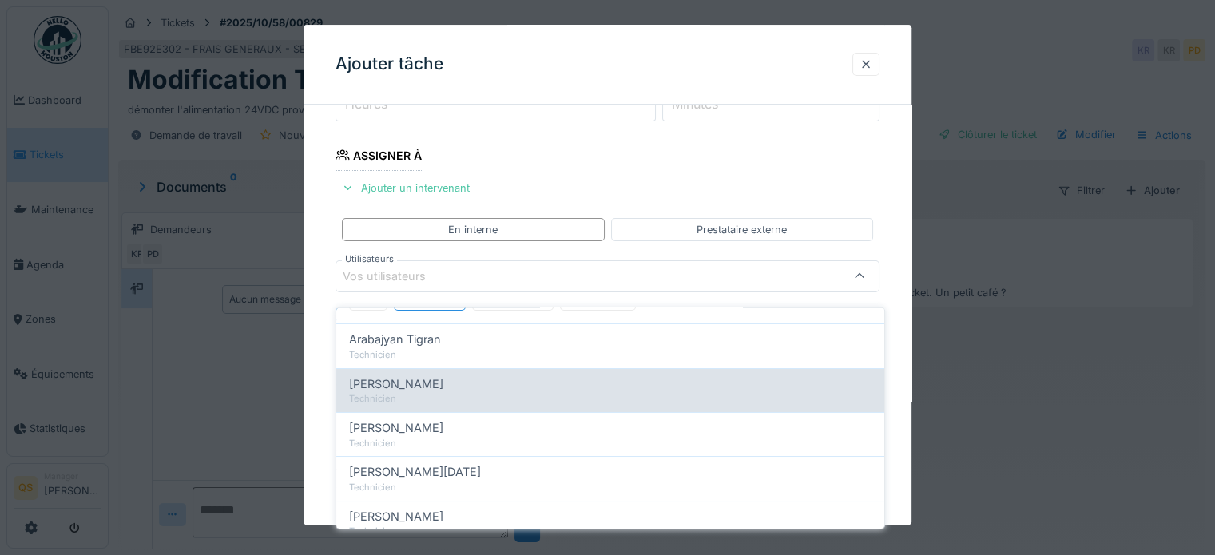
click at [422, 376] on span "Christophe Lorent" at bounding box center [396, 384] width 94 height 18
type input "****"
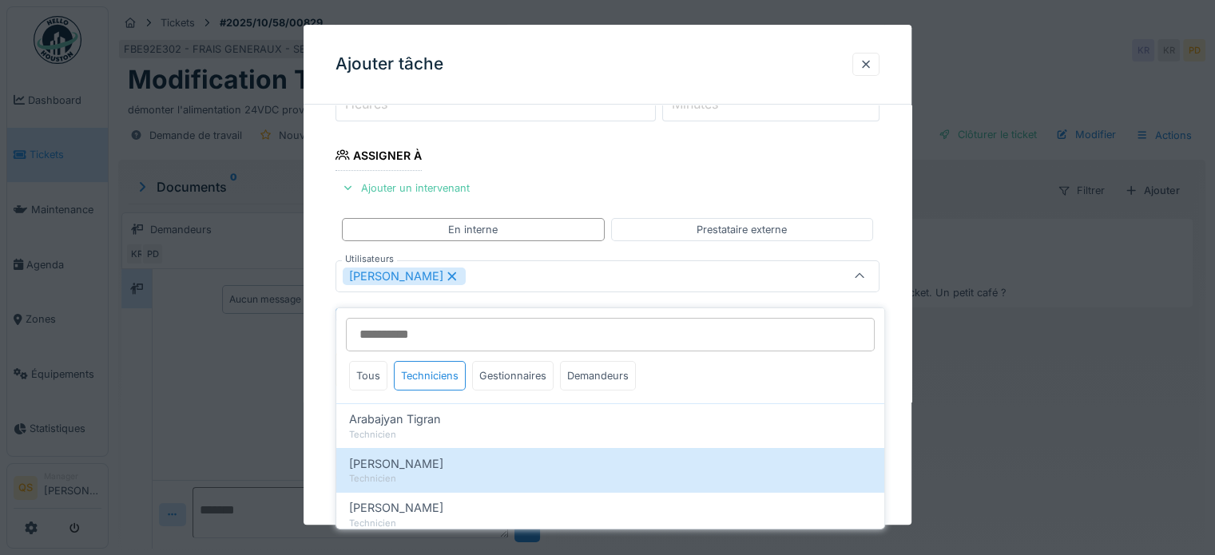
click at [316, 362] on div "**********" at bounding box center [608, 334] width 608 height 896
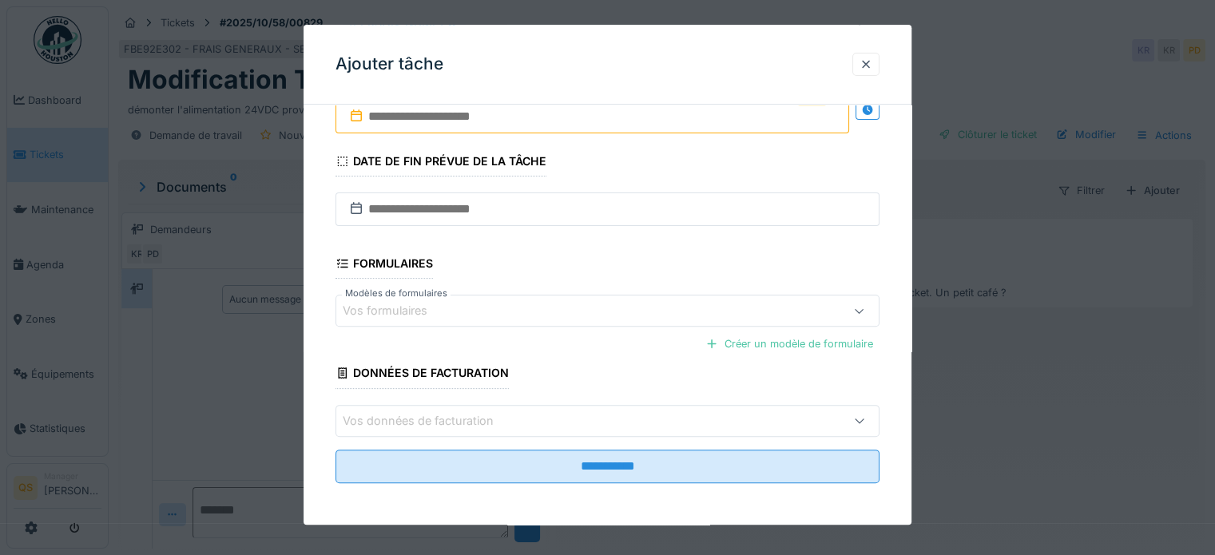
scroll to position [325, 0]
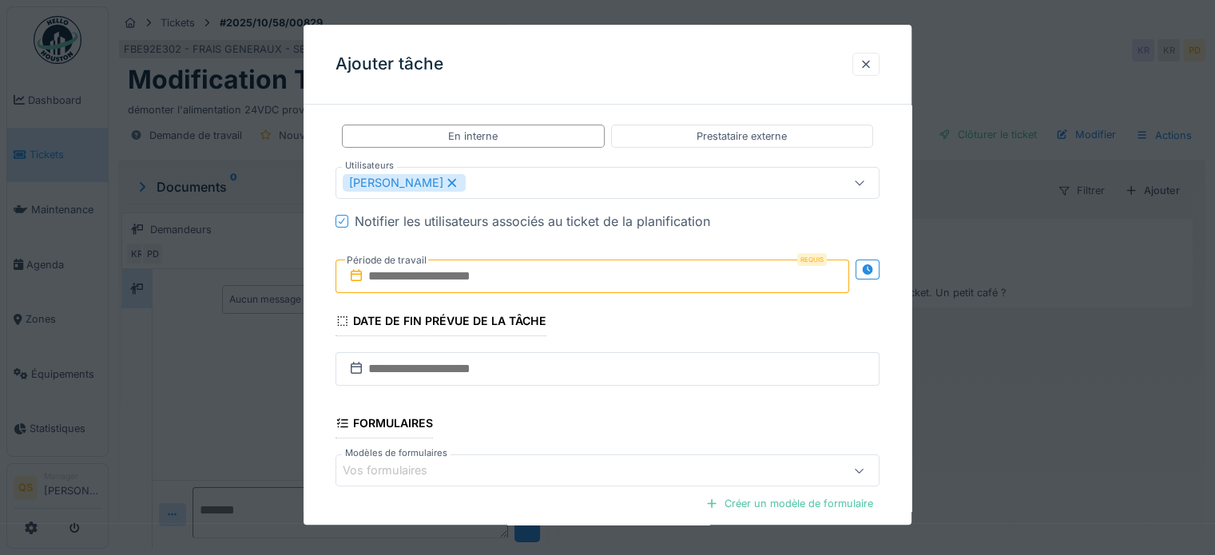
drag, startPoint x: 406, startPoint y: 275, endPoint x: 417, endPoint y: 288, distance: 17.6
click at [406, 275] on input "text" at bounding box center [593, 277] width 514 height 34
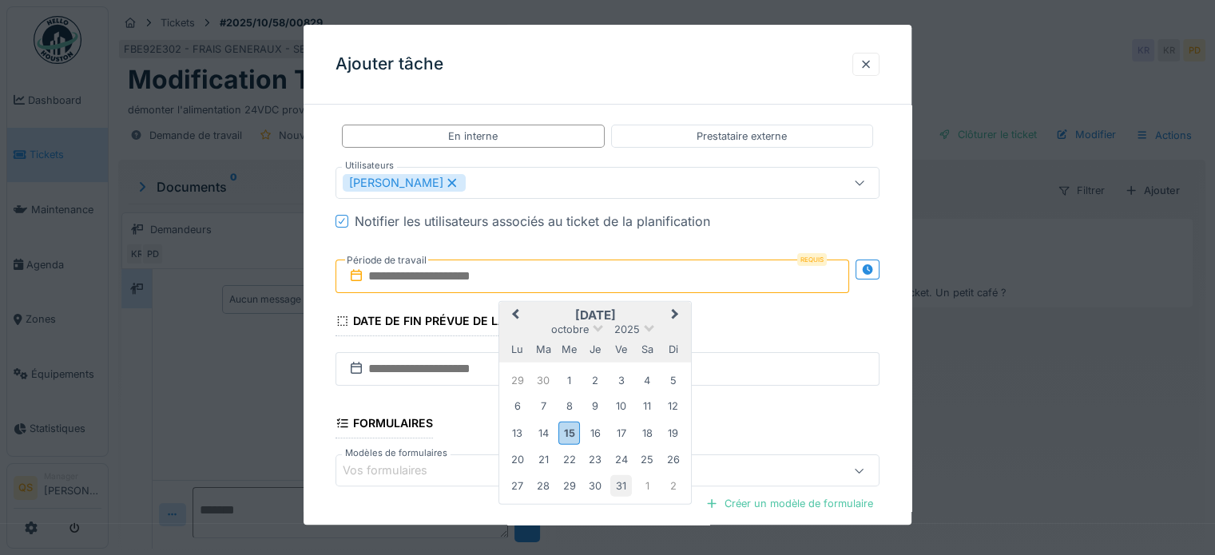
click at [616, 485] on div "31" at bounding box center [621, 486] width 22 height 22
click at [332, 381] on div "**********" at bounding box center [608, 240] width 608 height 896
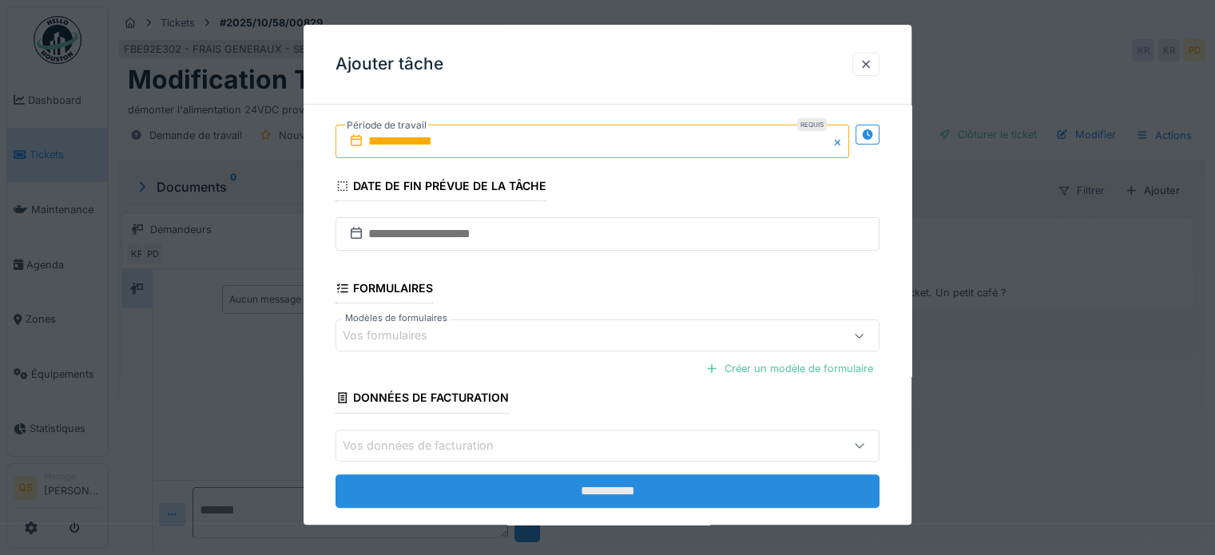
scroll to position [485, 0]
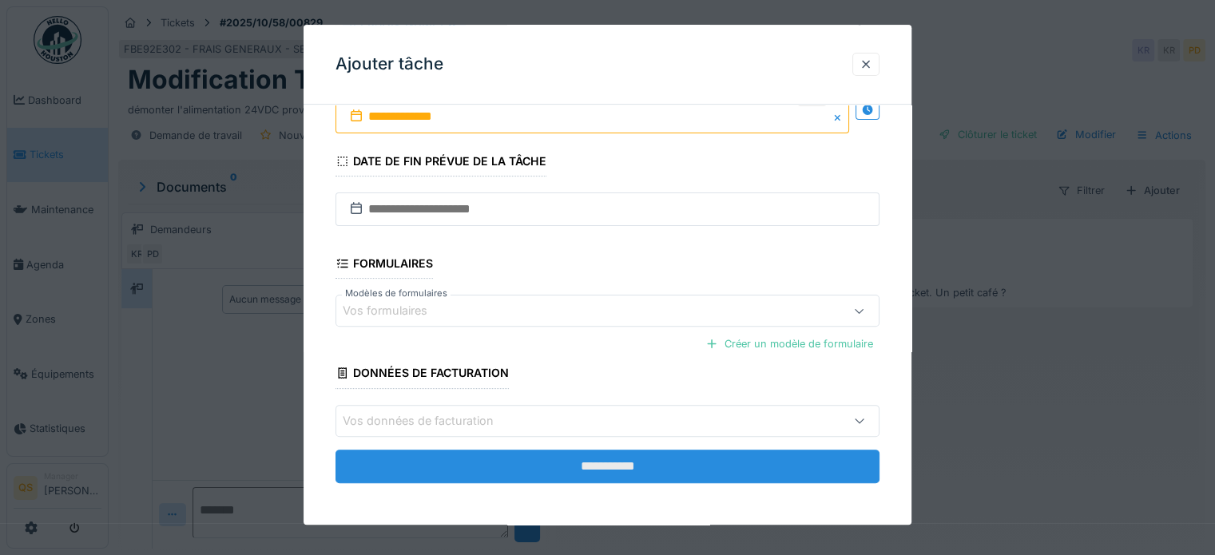
click at [702, 476] on input "**********" at bounding box center [608, 467] width 544 height 34
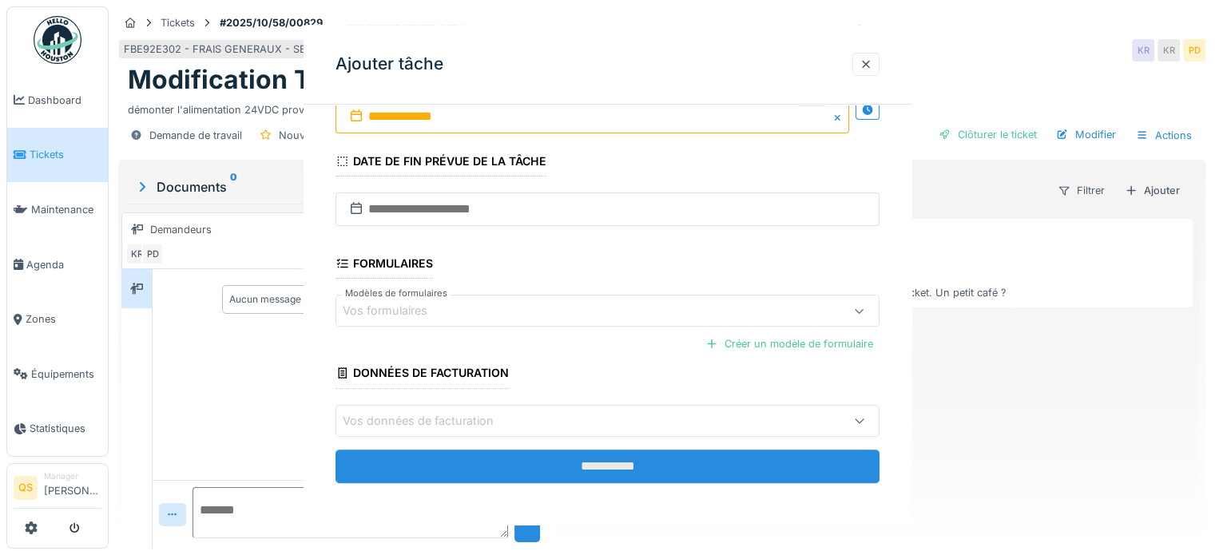
scroll to position [0, 0]
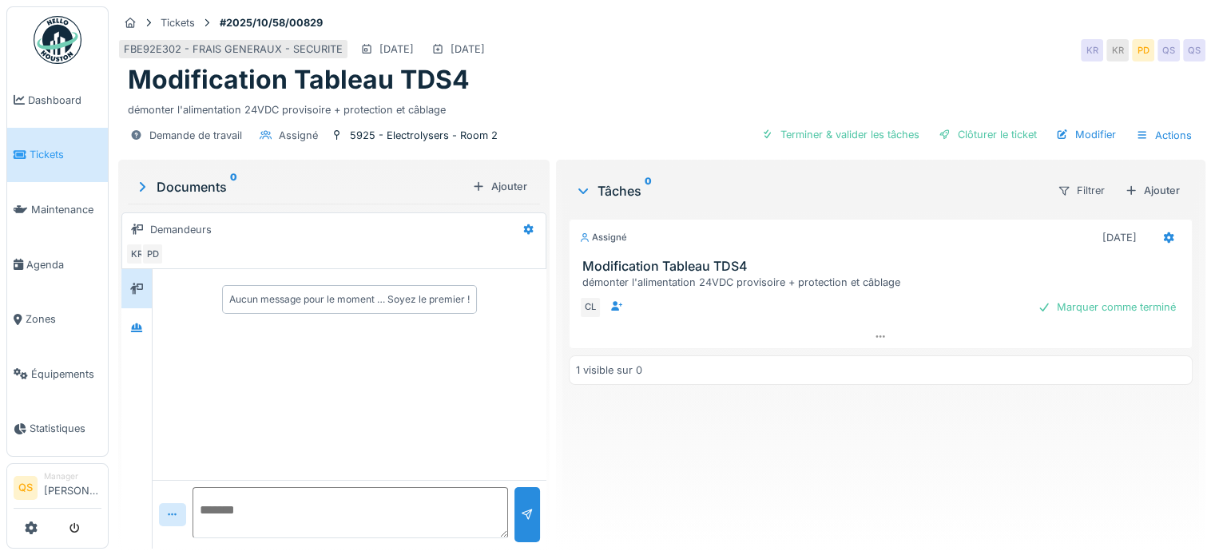
click at [49, 153] on span "Tickets" at bounding box center [66, 154] width 72 height 15
